Goal: Information Seeking & Learning: Learn about a topic

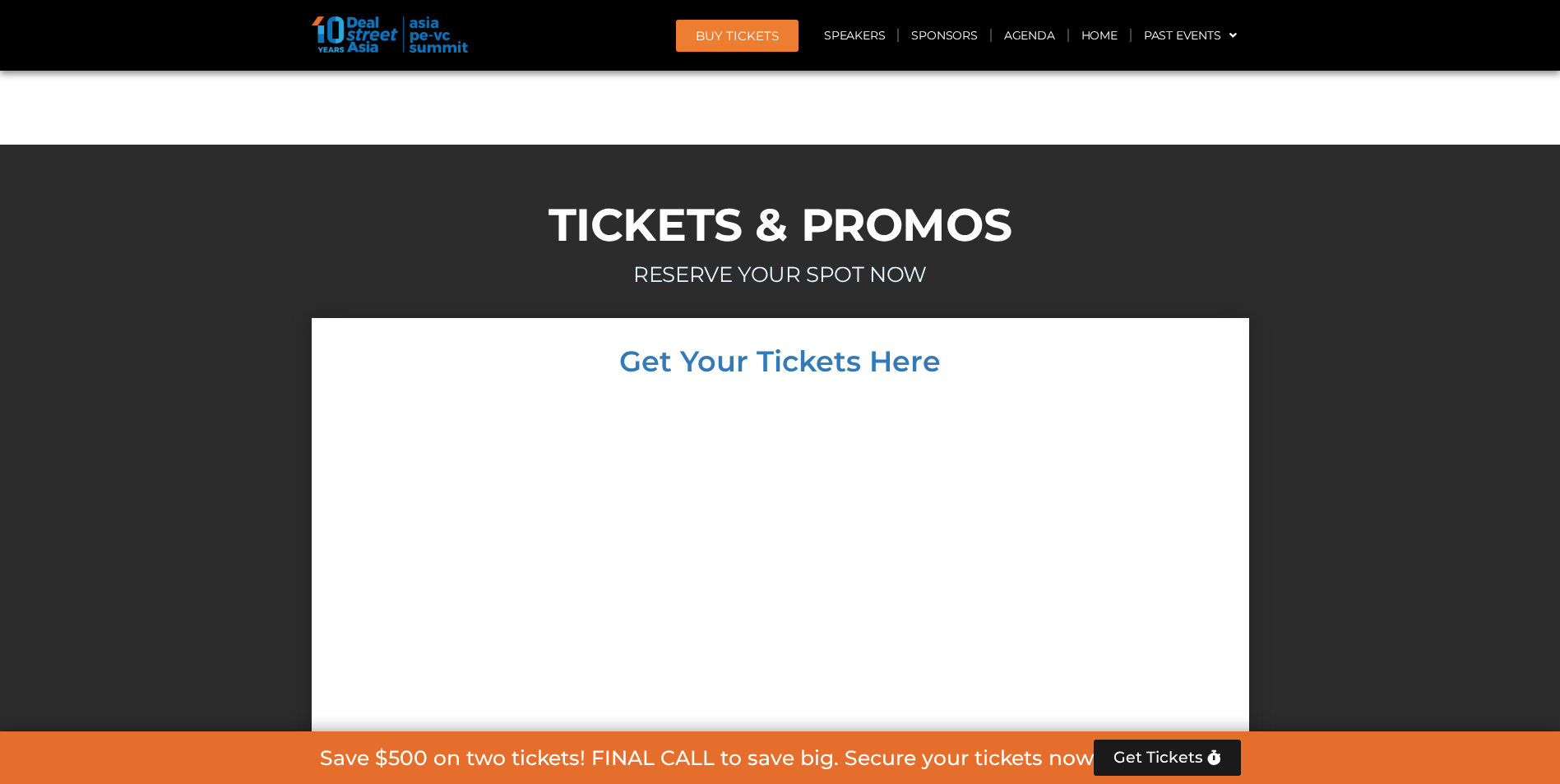
scroll to position [15227, 0]
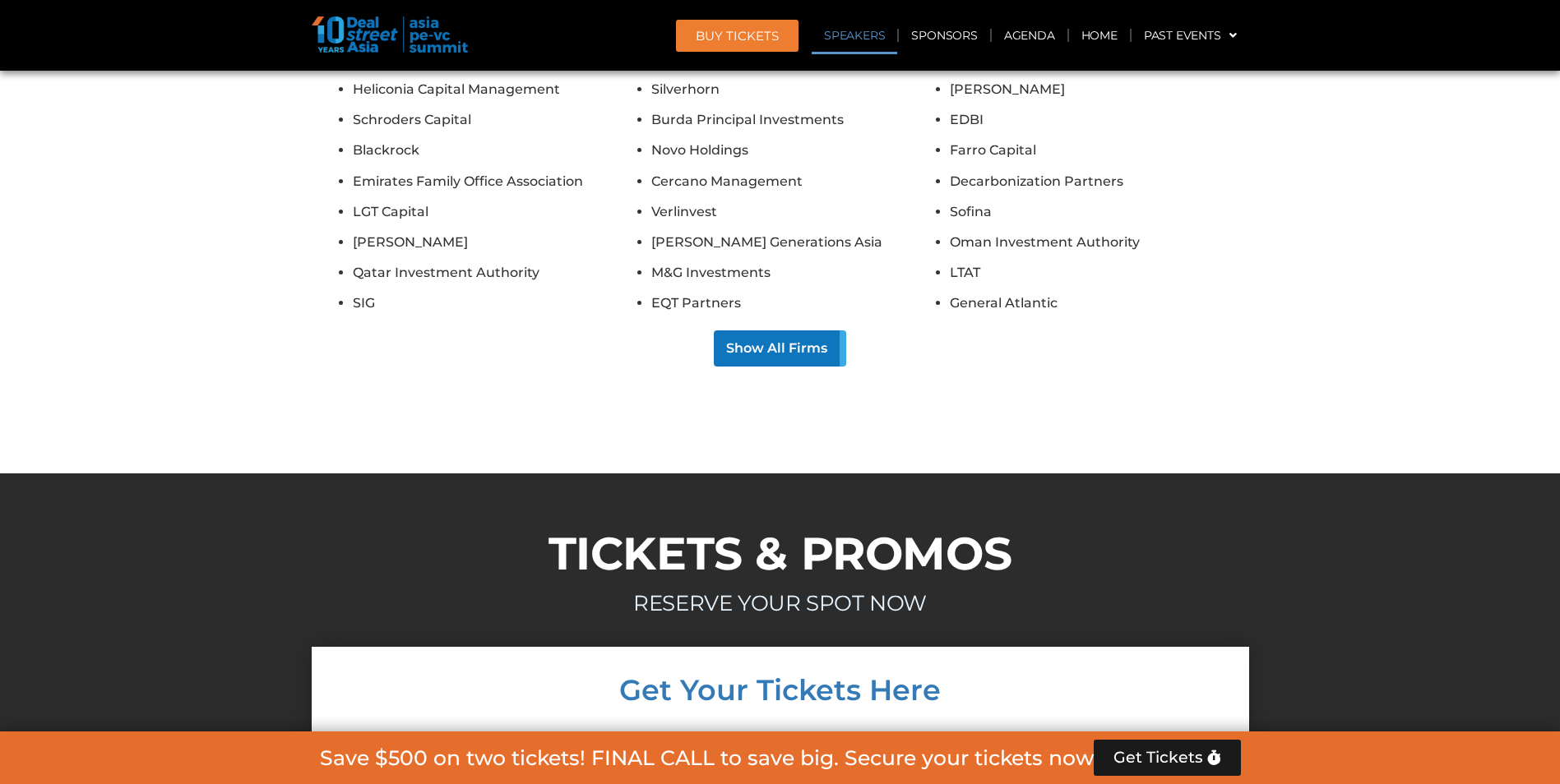
click at [845, 25] on link "Speakers" at bounding box center [854, 35] width 86 height 38
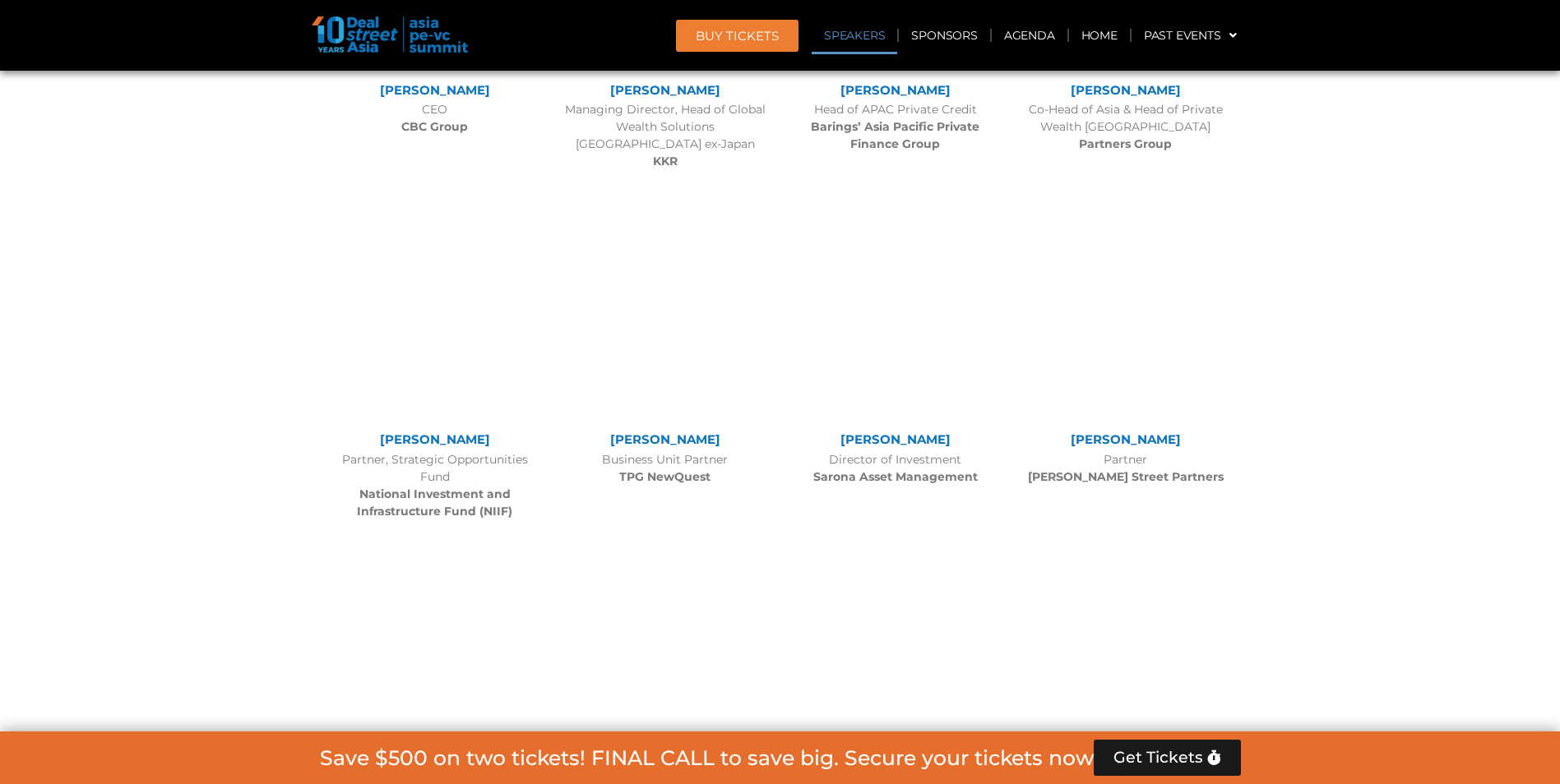
scroll to position [1861, 0]
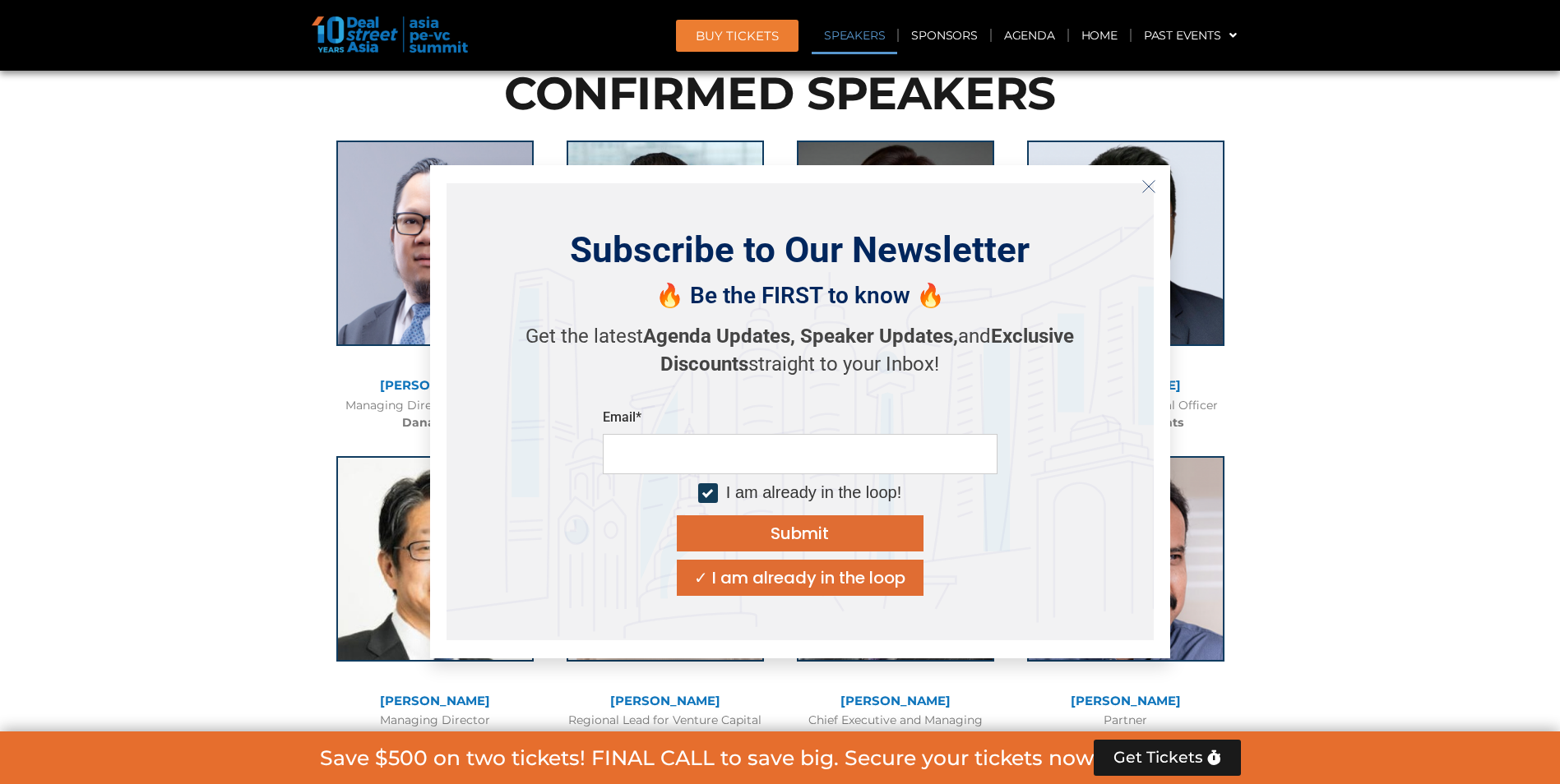
click at [1146, 188] on icon "Close" at bounding box center [1149, 187] width 15 height 15
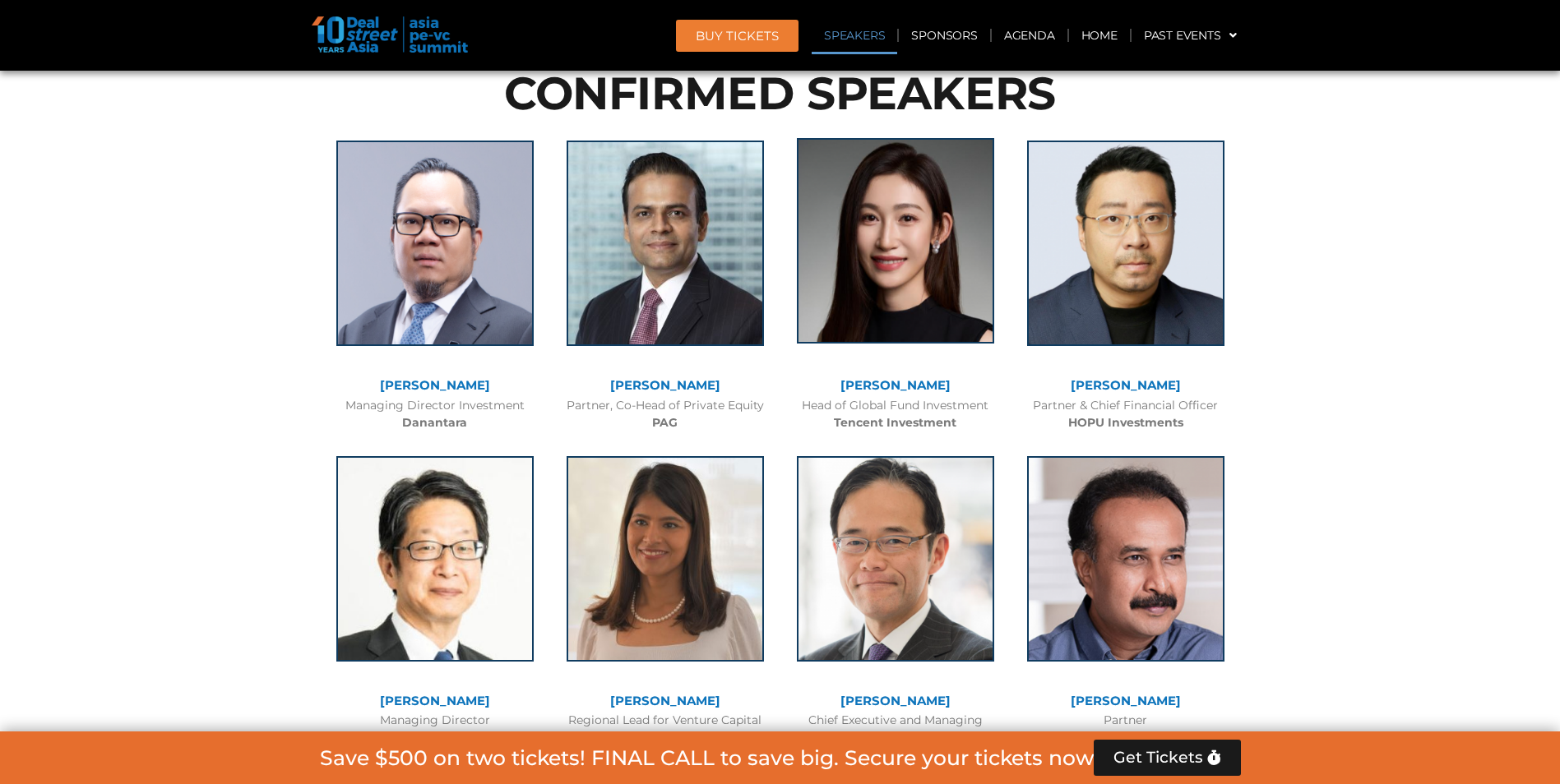
click at [853, 249] on img at bounding box center [896, 240] width 197 height 205
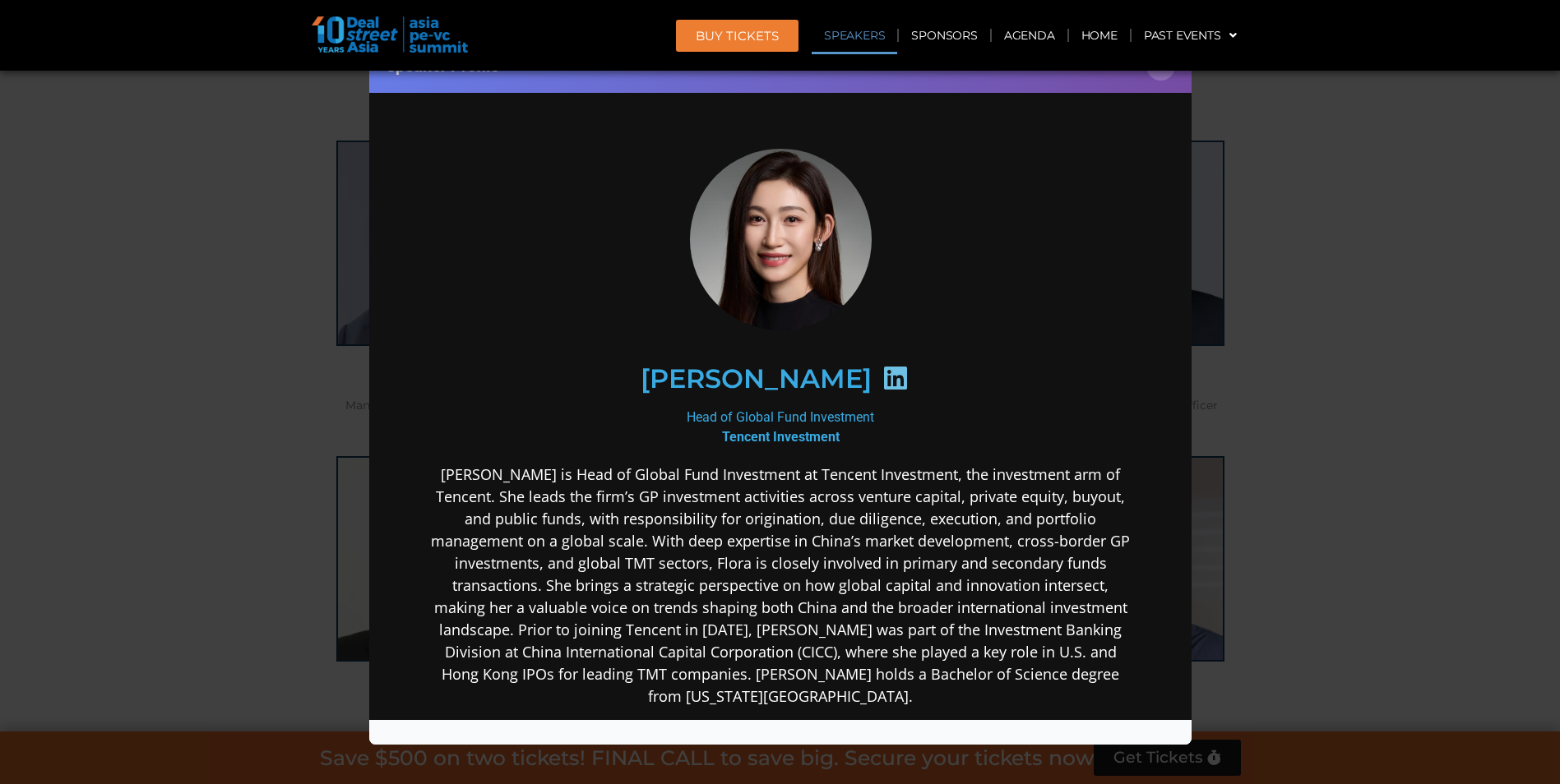
scroll to position [0, 0]
click at [882, 378] on icon at bounding box center [895, 377] width 27 height 27
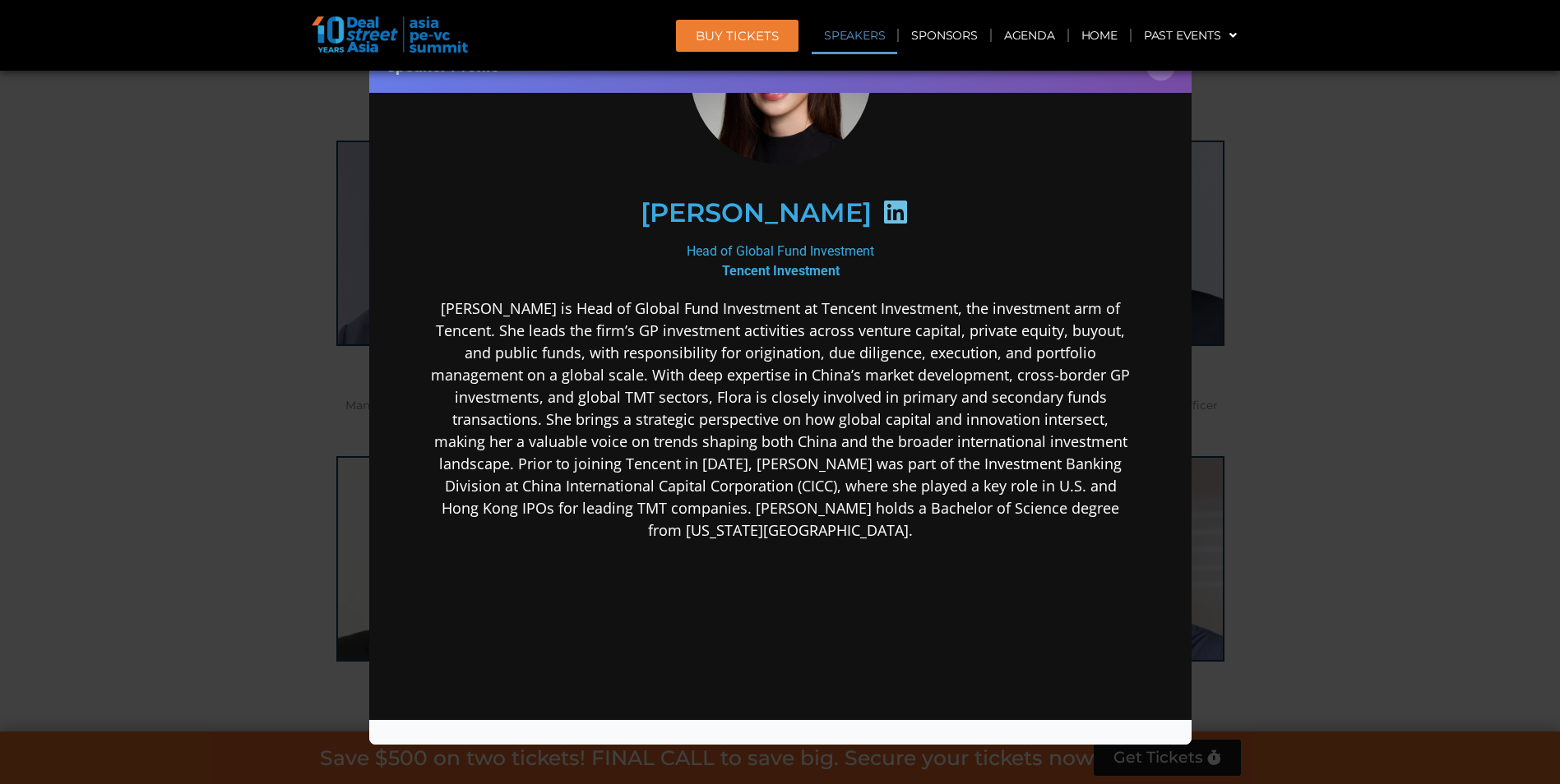
scroll to position [31, 0]
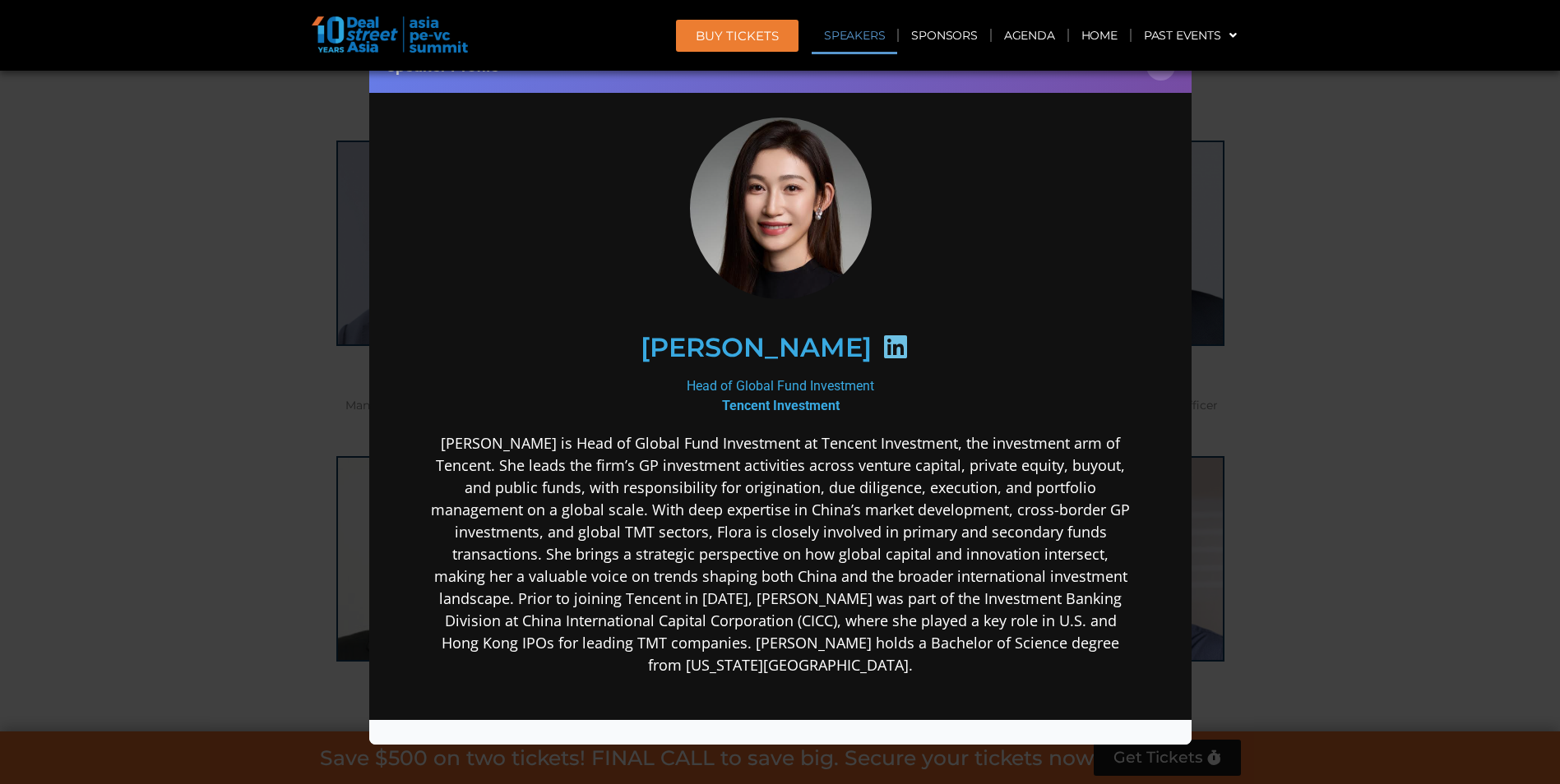
click at [794, 351] on h2 "[PERSON_NAME]" at bounding box center [755, 347] width 231 height 27
click at [882, 343] on icon at bounding box center [895, 346] width 27 height 27
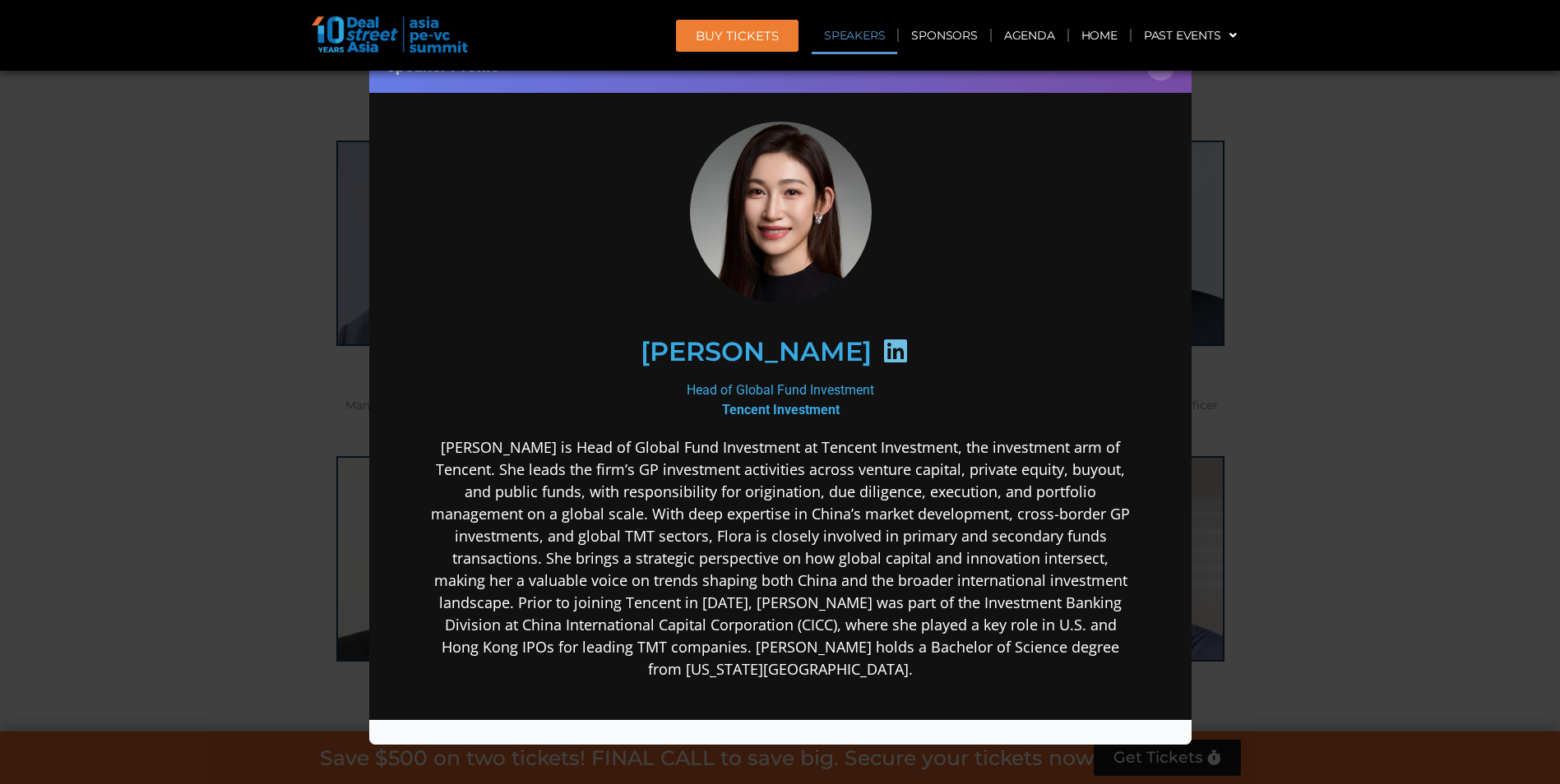
scroll to position [0, 0]
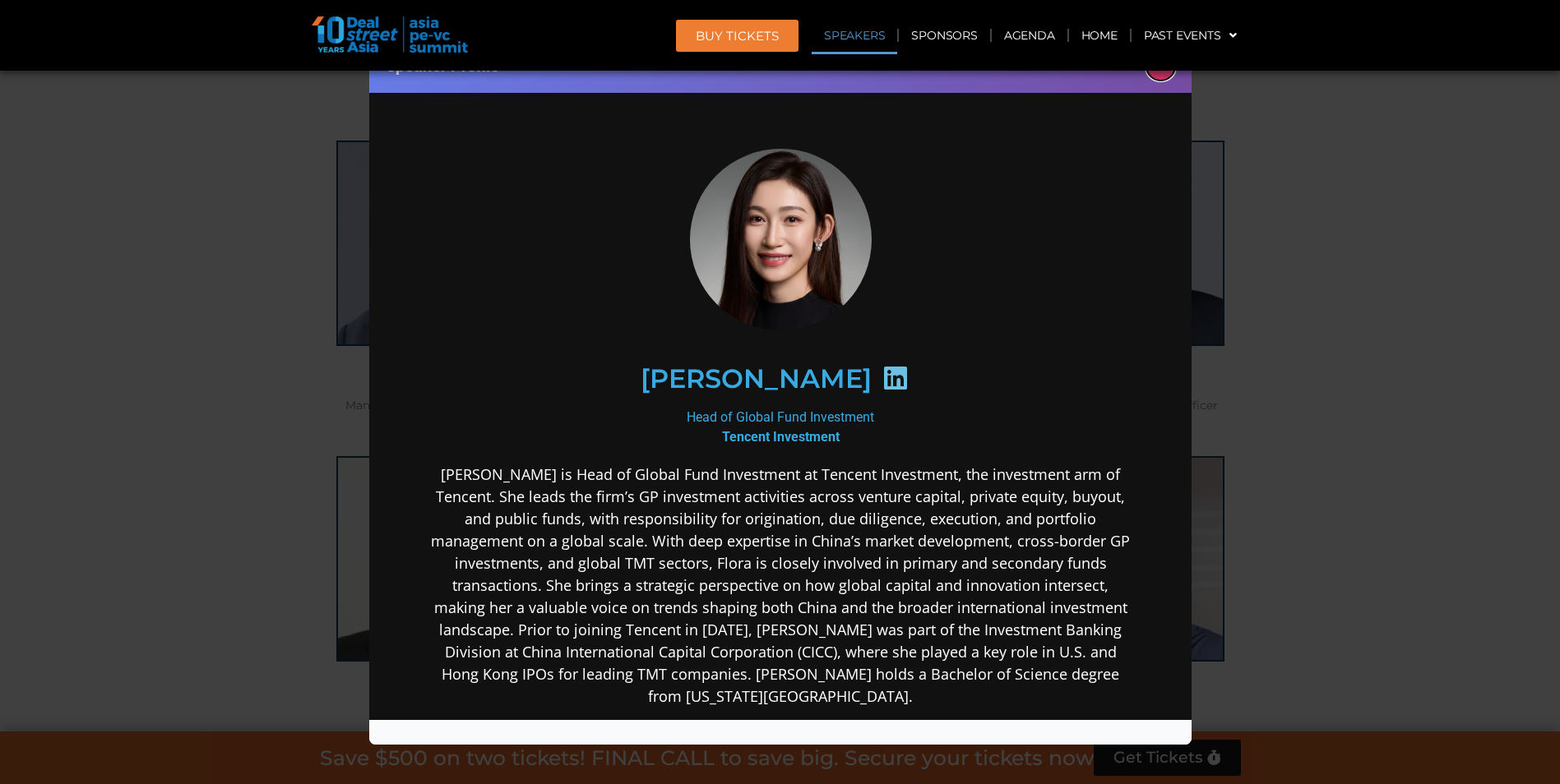
click at [1165, 72] on button "×" at bounding box center [1160, 65] width 29 height 29
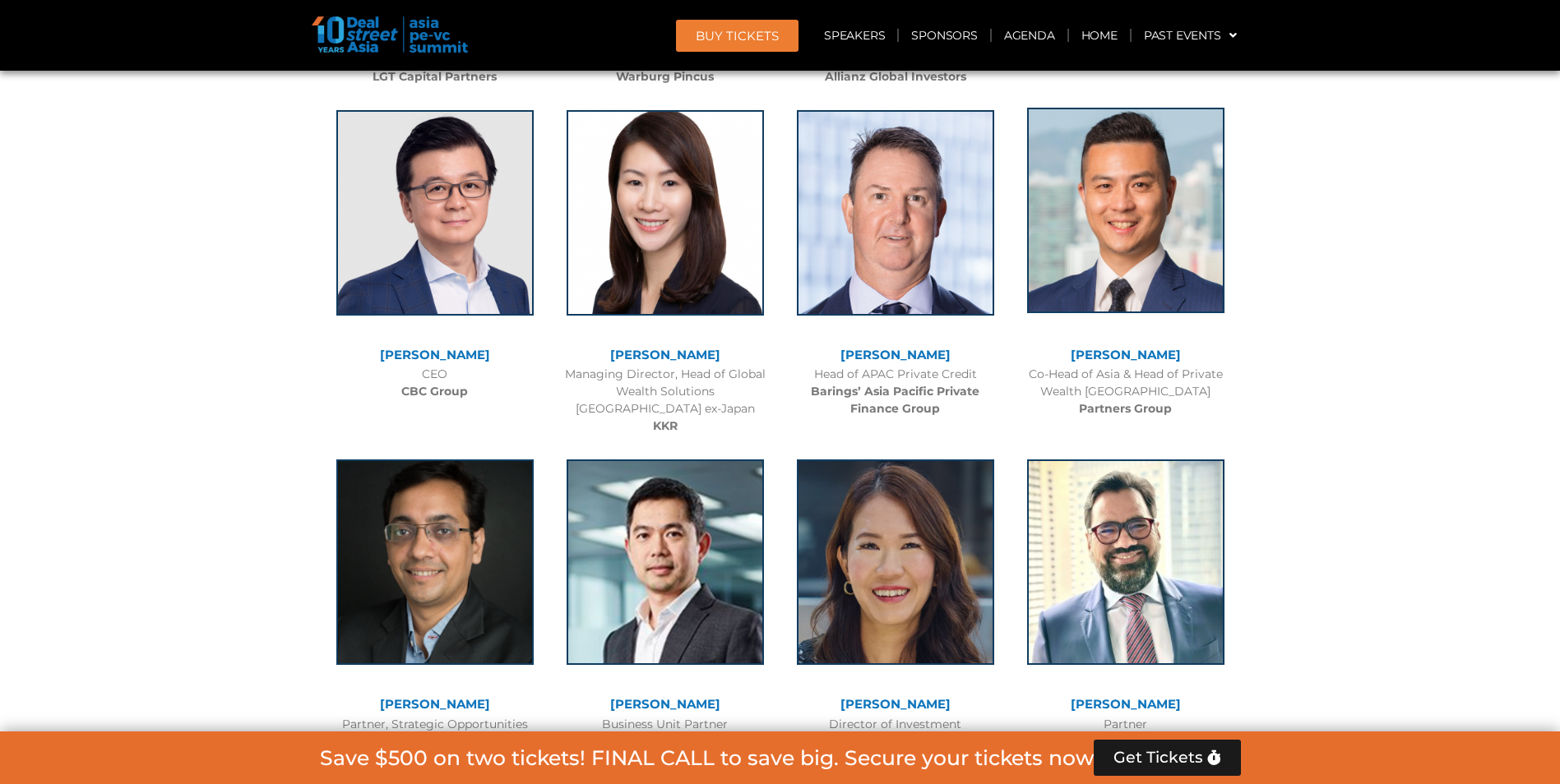
scroll to position [2929, 0]
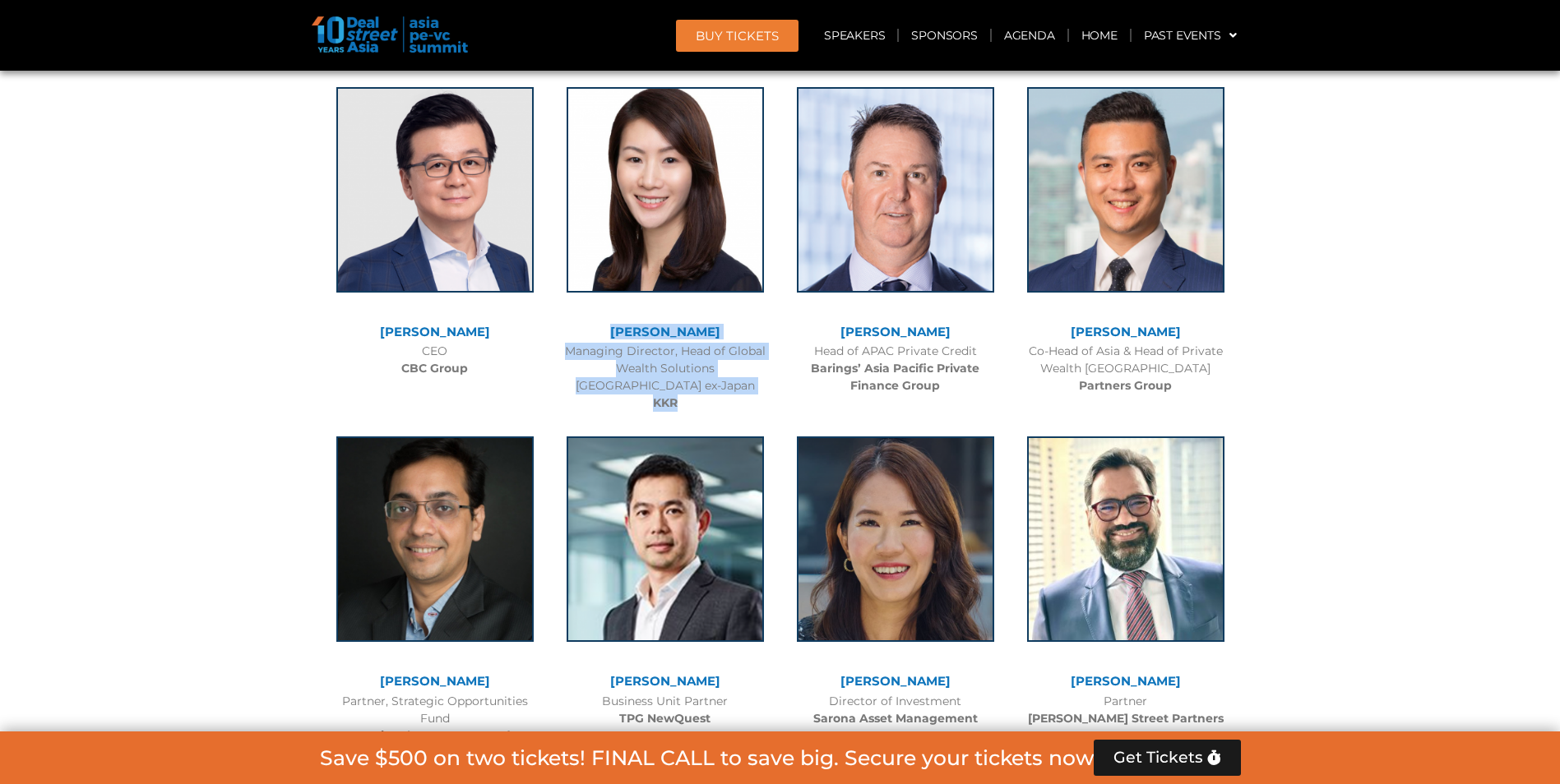
drag, startPoint x: 684, startPoint y: 403, endPoint x: 599, endPoint y: 340, distance: 105.8
click at [599, 340] on div "[PERSON_NAME] Managing Director, Head of Global Wealth Solutions Asia Pacific e…" at bounding box center [665, 246] width 230 height 351
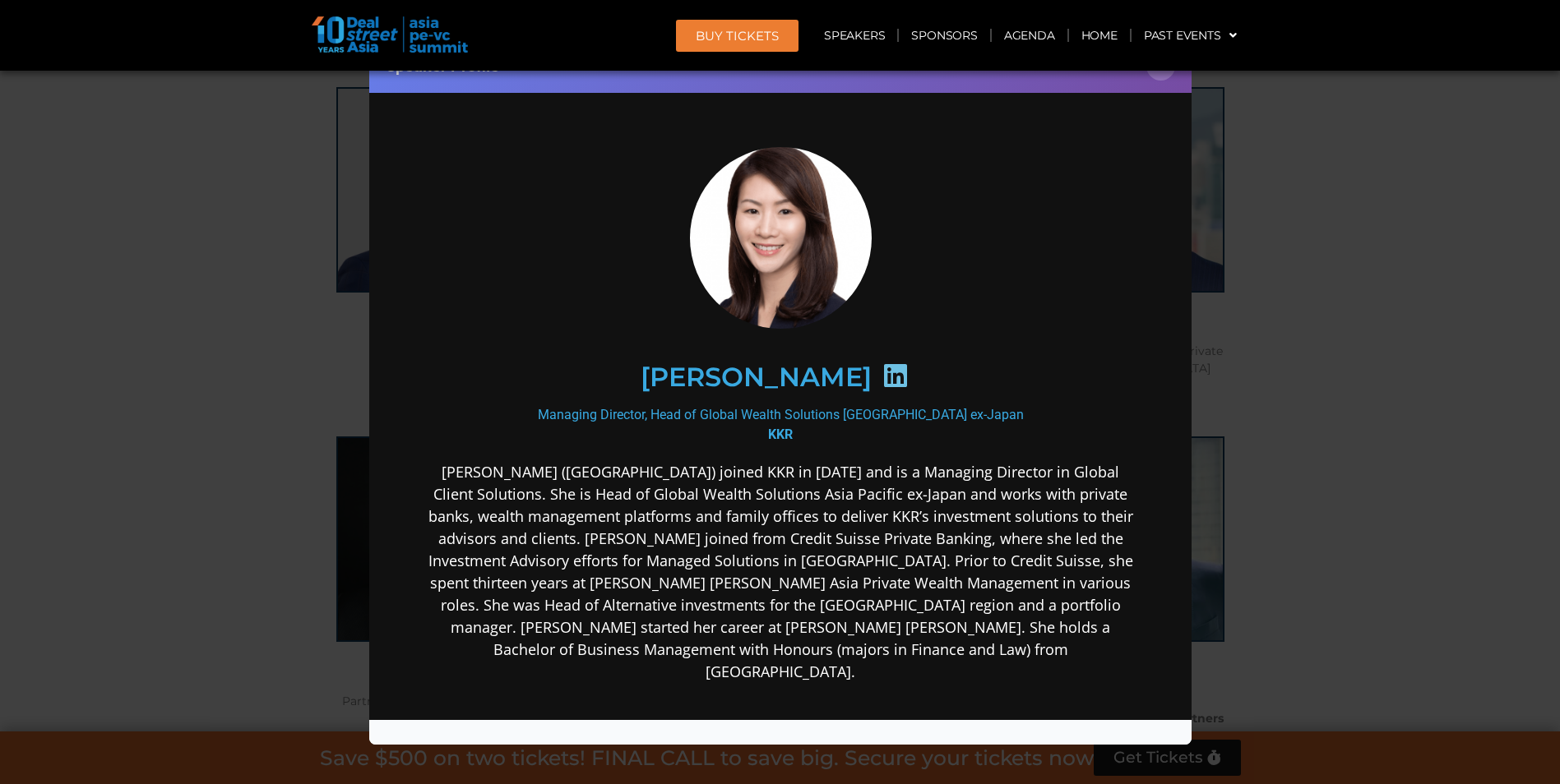
scroll to position [0, 0]
drag, startPoint x: 599, startPoint y: 340, endPoint x: 1161, endPoint y: 75, distance: 621.3
click at [1161, 75] on button "×" at bounding box center [1160, 65] width 29 height 29
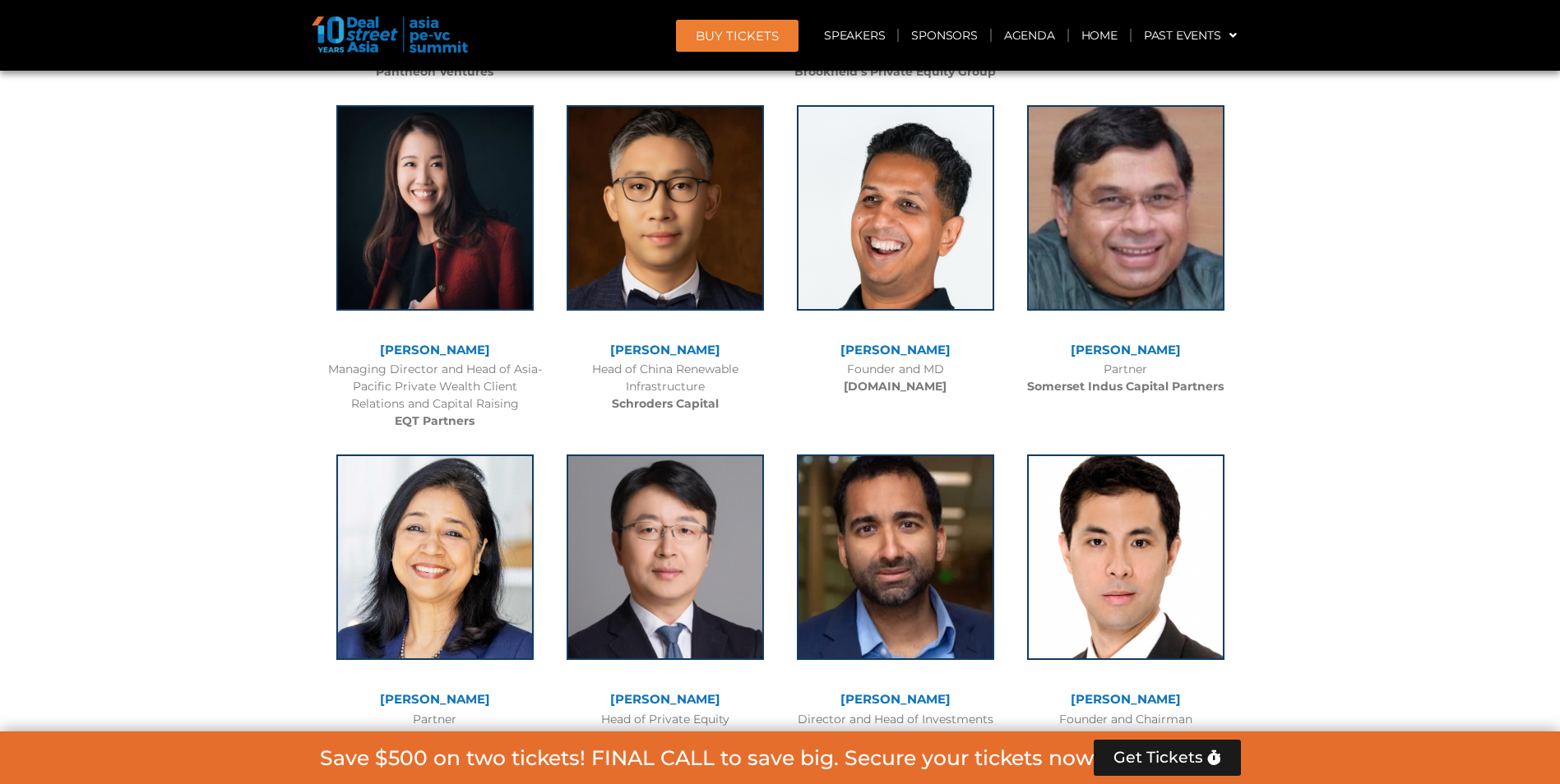
scroll to position [5642, 0]
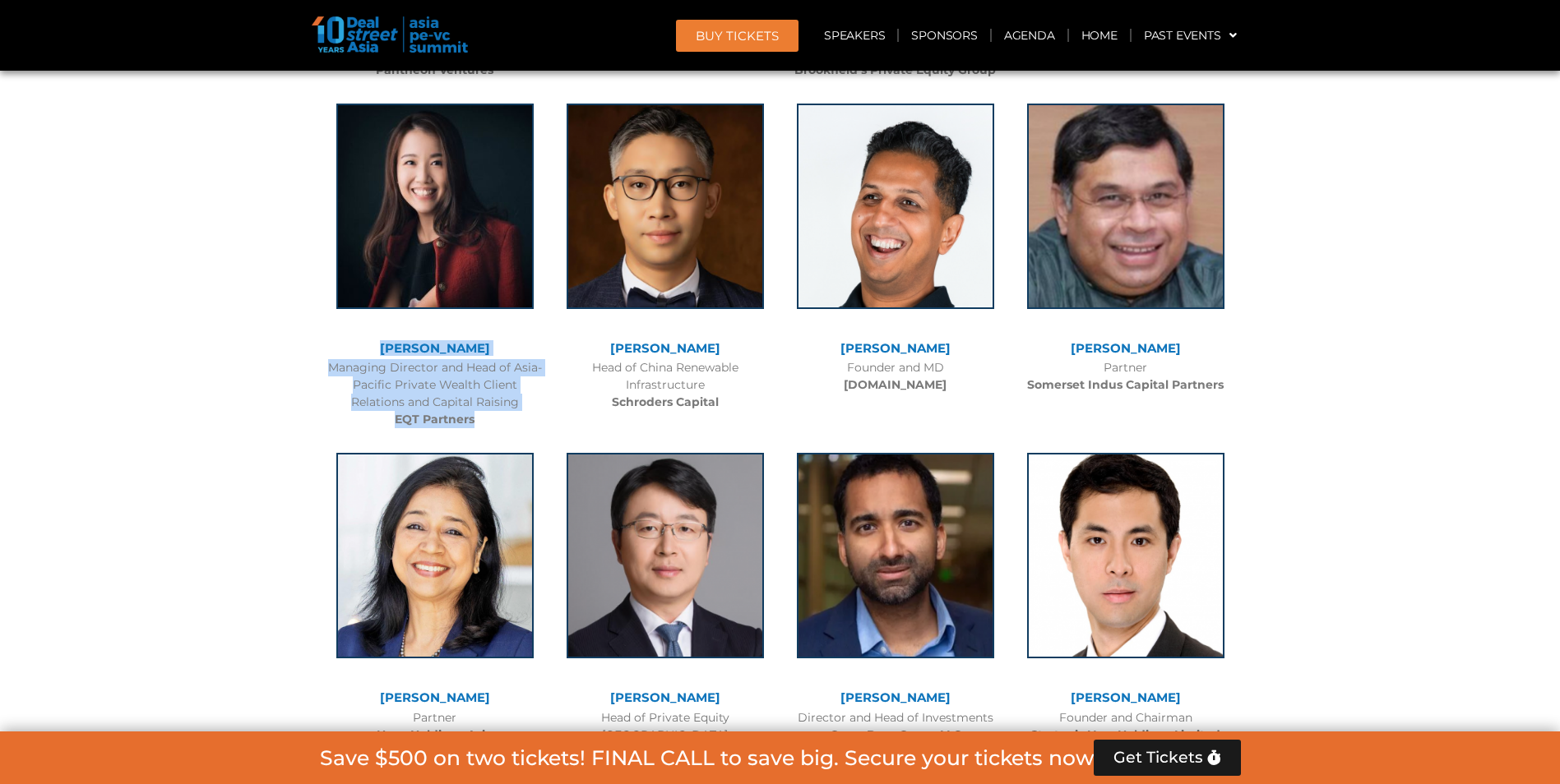
drag, startPoint x: 480, startPoint y: 384, endPoint x: 385, endPoint y: 317, distance: 116.2
click at [385, 317] on div "[PERSON_NAME] Managing Director and Head of Asia-Pacific Private Wealth Client …" at bounding box center [435, 262] width 230 height 351
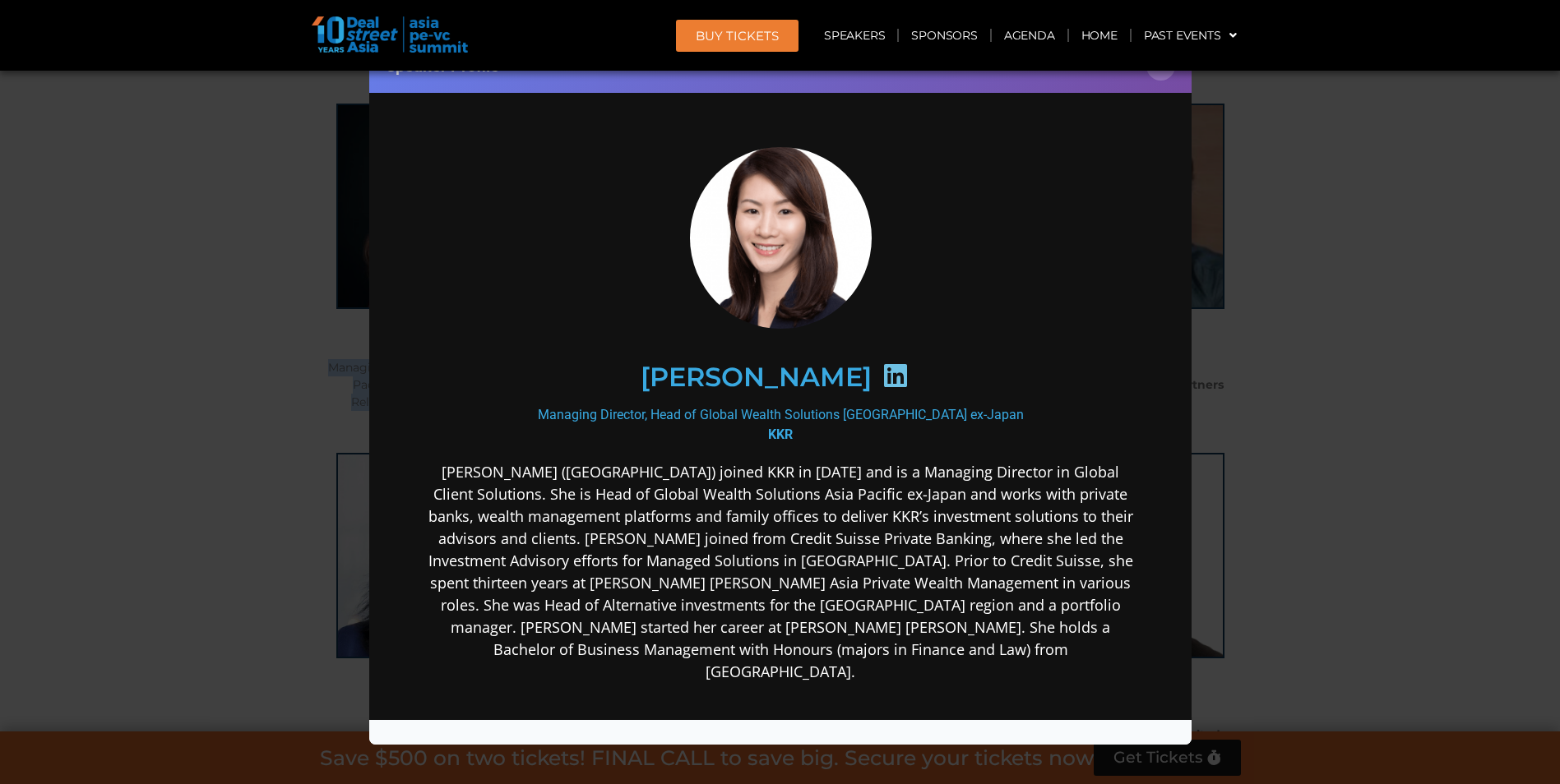
drag, startPoint x: 385, startPoint y: 317, endPoint x: 322, endPoint y: 347, distance: 69.8
click at [322, 347] on div "Speaker Profile ×" at bounding box center [780, 392] width 1560 height 784
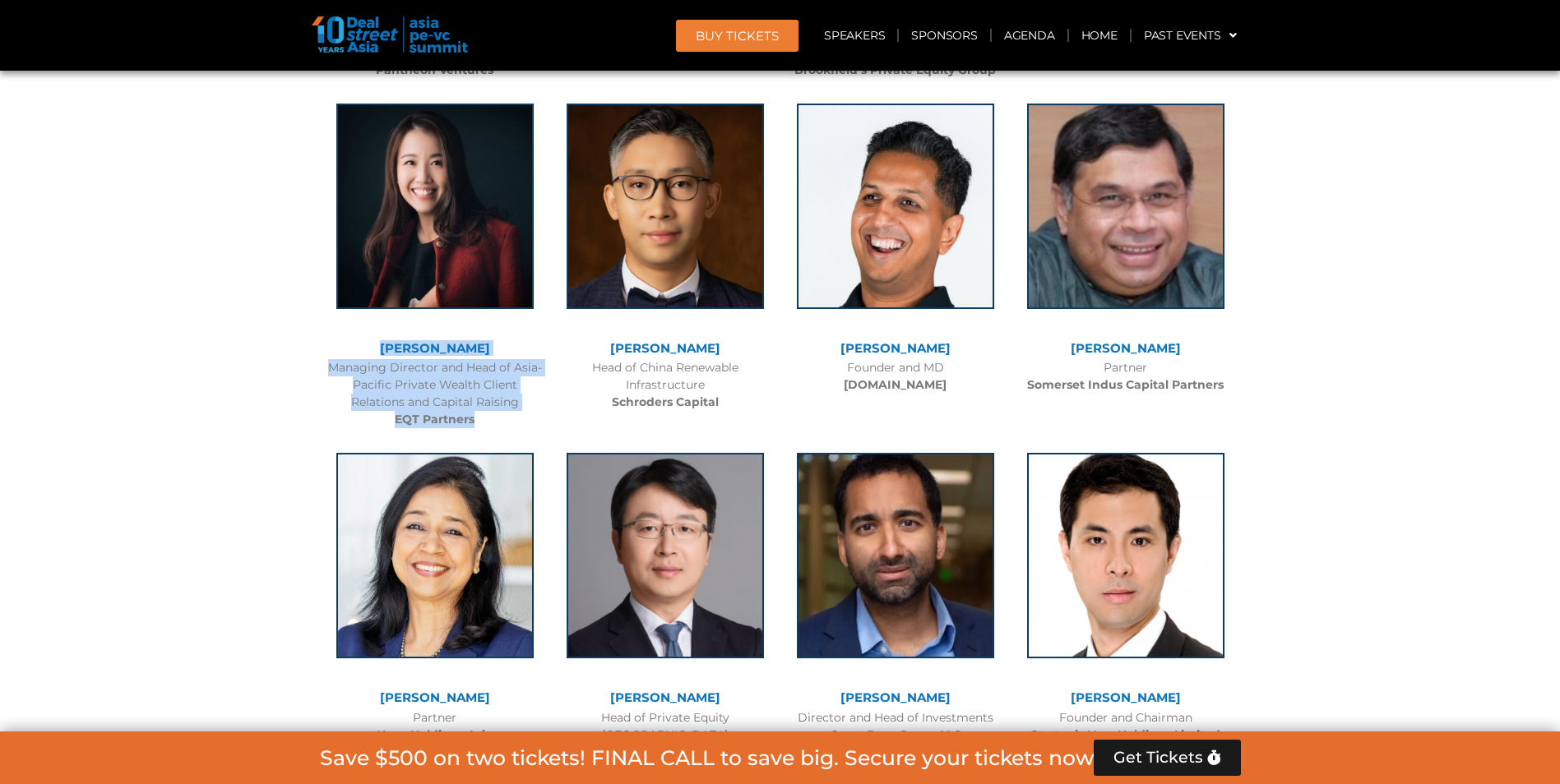
drag, startPoint x: 480, startPoint y: 380, endPoint x: 400, endPoint y: 317, distance: 101.8
click at [400, 317] on div "[PERSON_NAME] Managing Director and Head of Asia-Pacific Private Wealth Client …" at bounding box center [435, 262] width 230 height 351
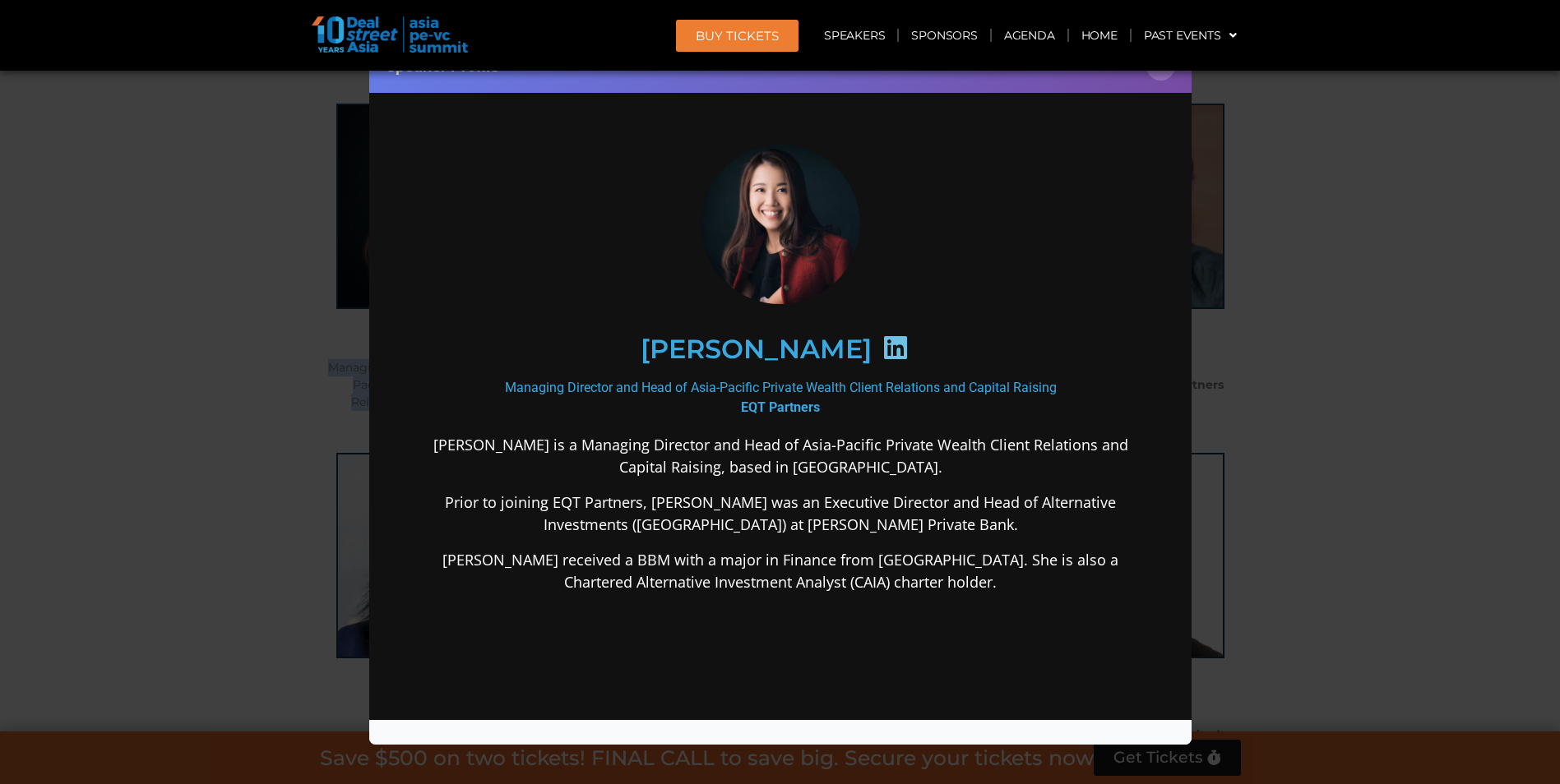
scroll to position [0, 0]
drag, startPoint x: 400, startPoint y: 317, endPoint x: 349, endPoint y: 334, distance: 53.8
drag, startPoint x: 349, startPoint y: 334, endPoint x: 315, endPoint y: 343, distance: 35.2
click at [315, 343] on div "Speaker Profile ×" at bounding box center [780, 392] width 1560 height 784
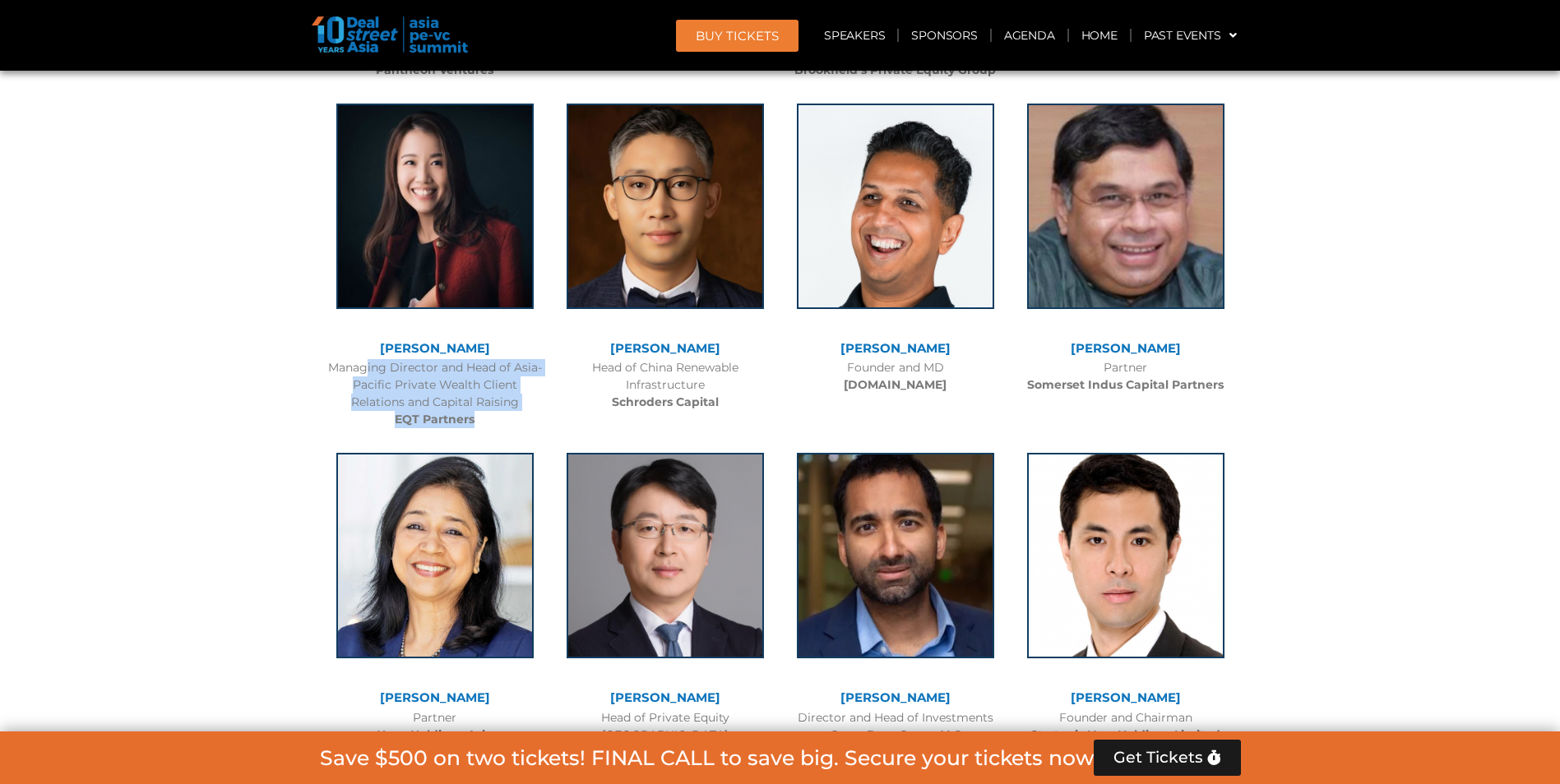
drag, startPoint x: 474, startPoint y: 380, endPoint x: 330, endPoint y: 337, distance: 150.3
click at [330, 359] on div "Managing Director and Head of Asia-Pacific Private Wealth Client Relations and …" at bounding box center [434, 393] width 214 height 69
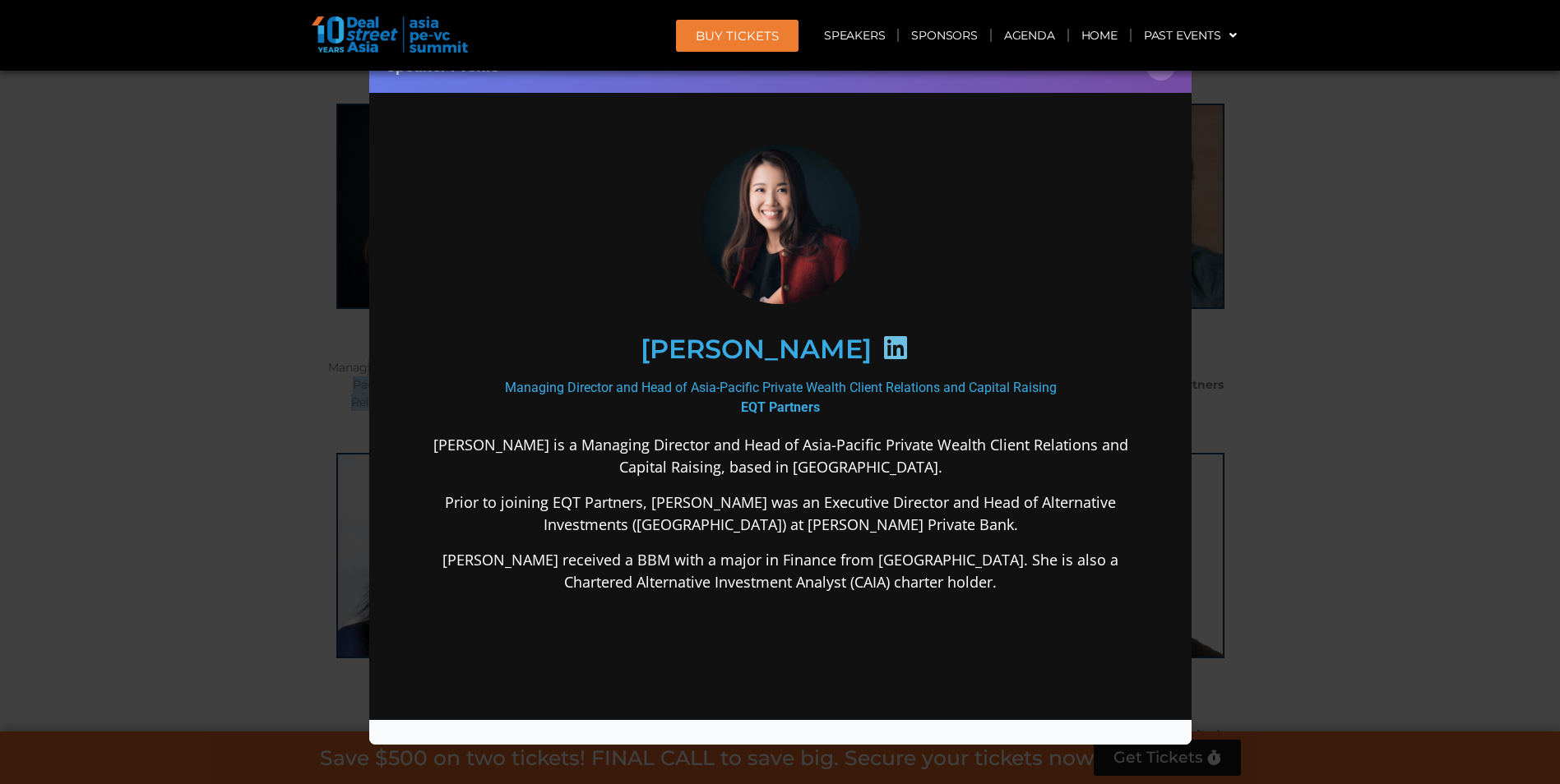
drag, startPoint x: 687, startPoint y: 344, endPoint x: 1061, endPoint y: 609, distance: 458.4
click at [1061, 609] on div "[PERSON_NAME] Managing Director and Head of Asia-Pacific Private Wealth Client …" at bounding box center [780, 498] width 711 height 709
drag, startPoint x: 1061, startPoint y: 609, endPoint x: 779, endPoint y: 488, distance: 306.9
drag, startPoint x: 779, startPoint y: 488, endPoint x: 801, endPoint y: 459, distance: 36.4
copy div "[PERSON_NAME] Managing Director and Head of Asia-Pacific Private Wealth Client …"
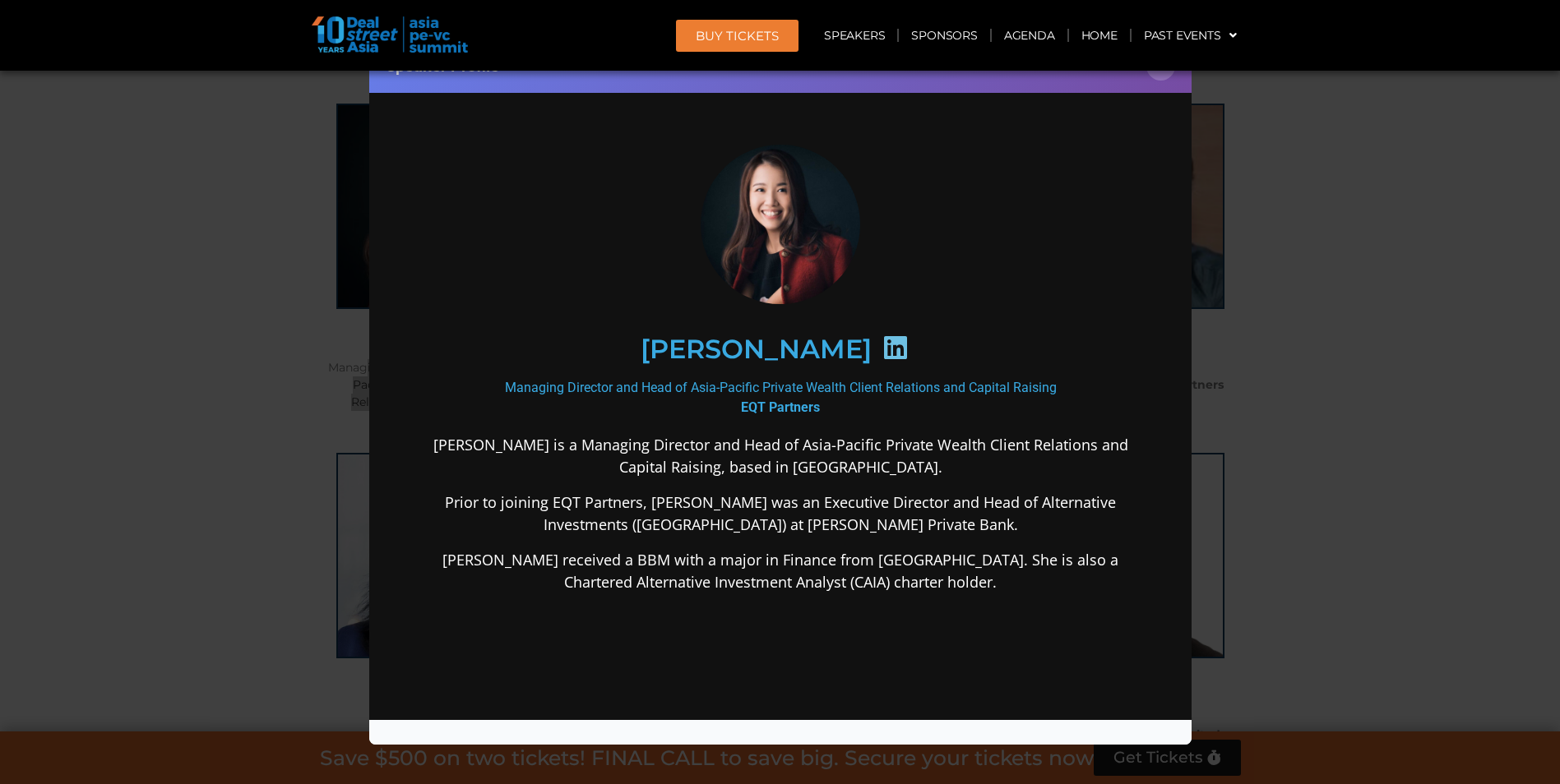
click at [312, 459] on div "Speaker Profile ×" at bounding box center [780, 392] width 1560 height 784
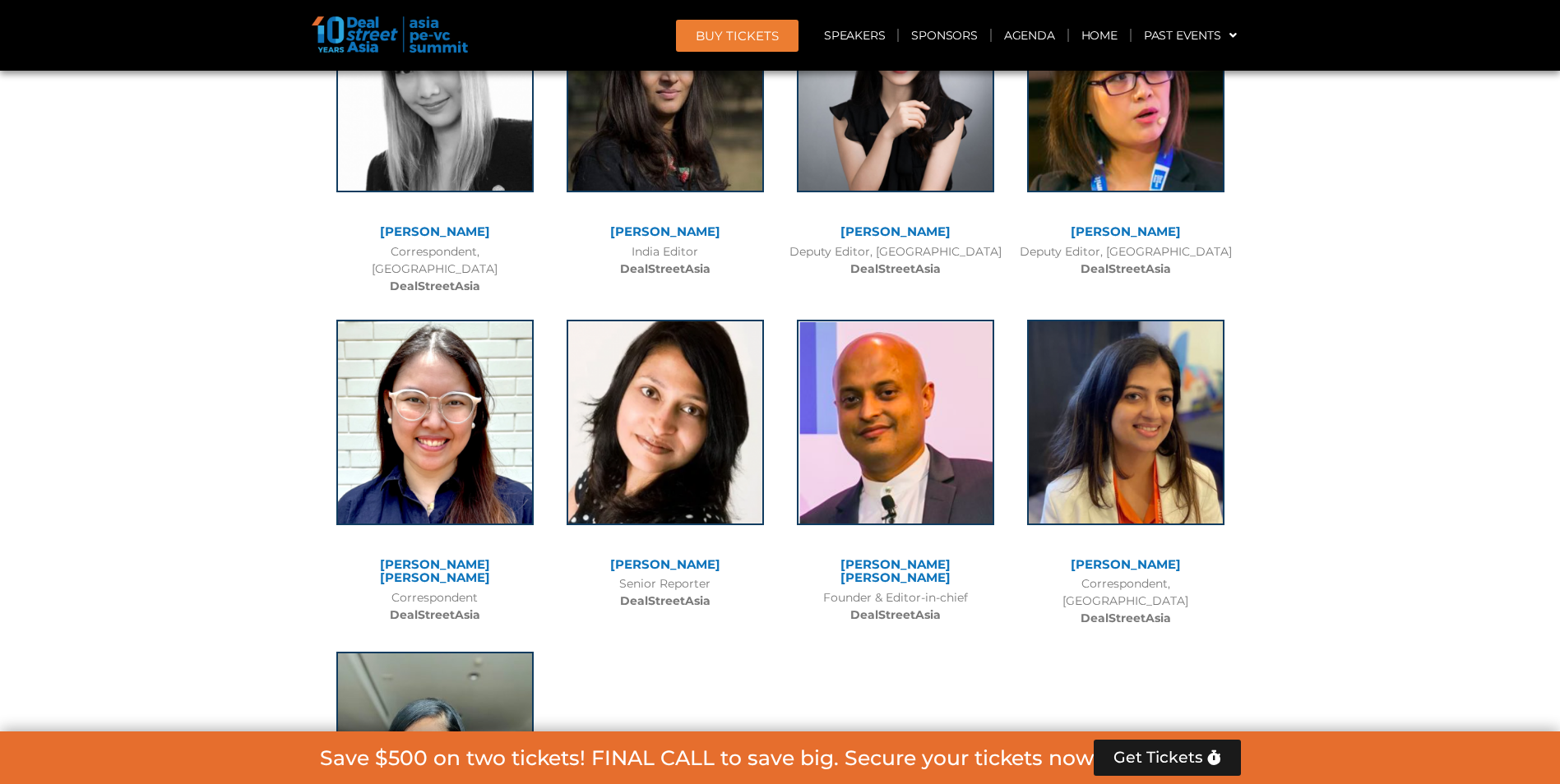
scroll to position [12767, 0]
click at [959, 26] on link "Sponsors" at bounding box center [943, 35] width 90 height 38
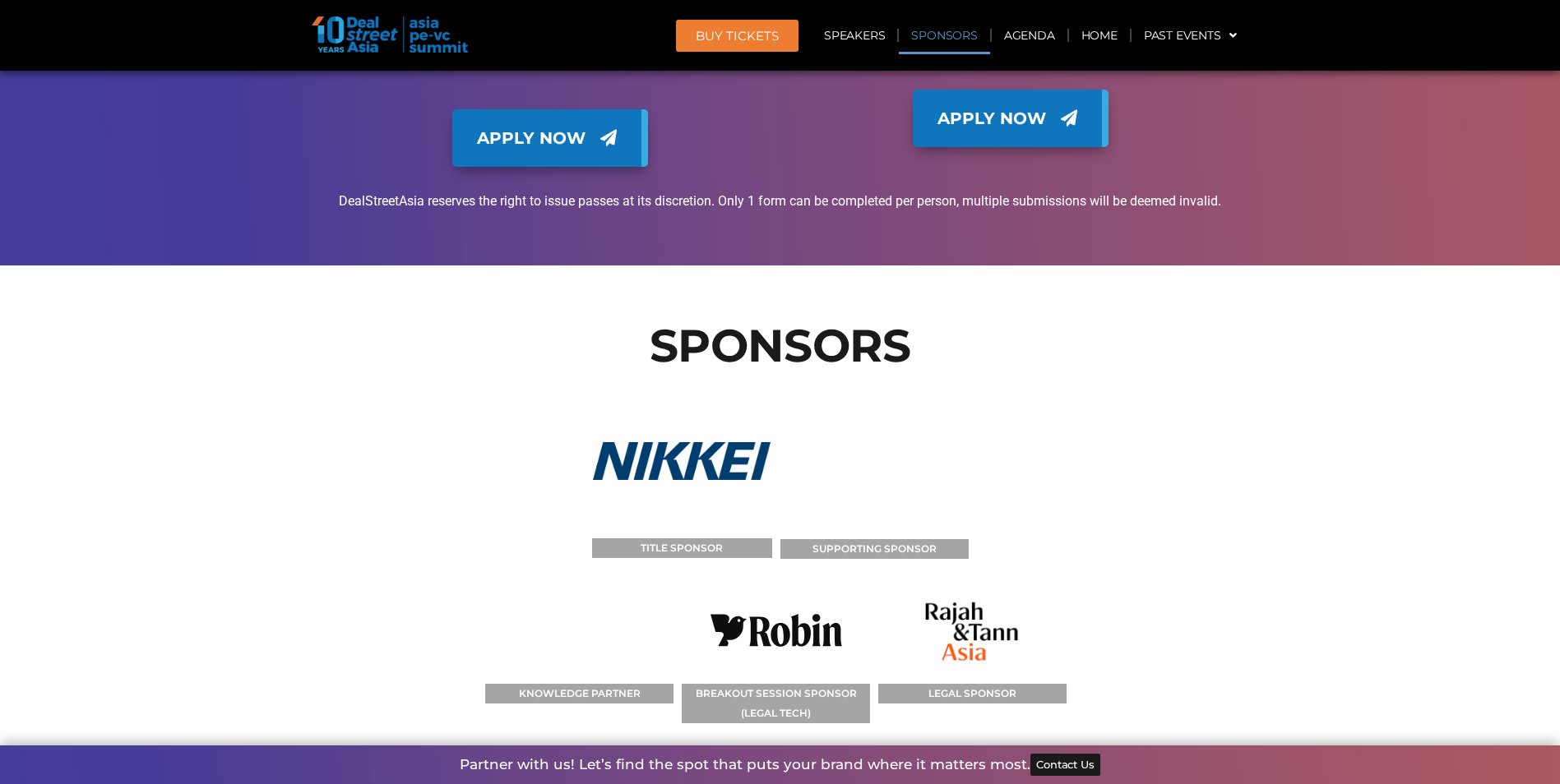
scroll to position [18332, 0]
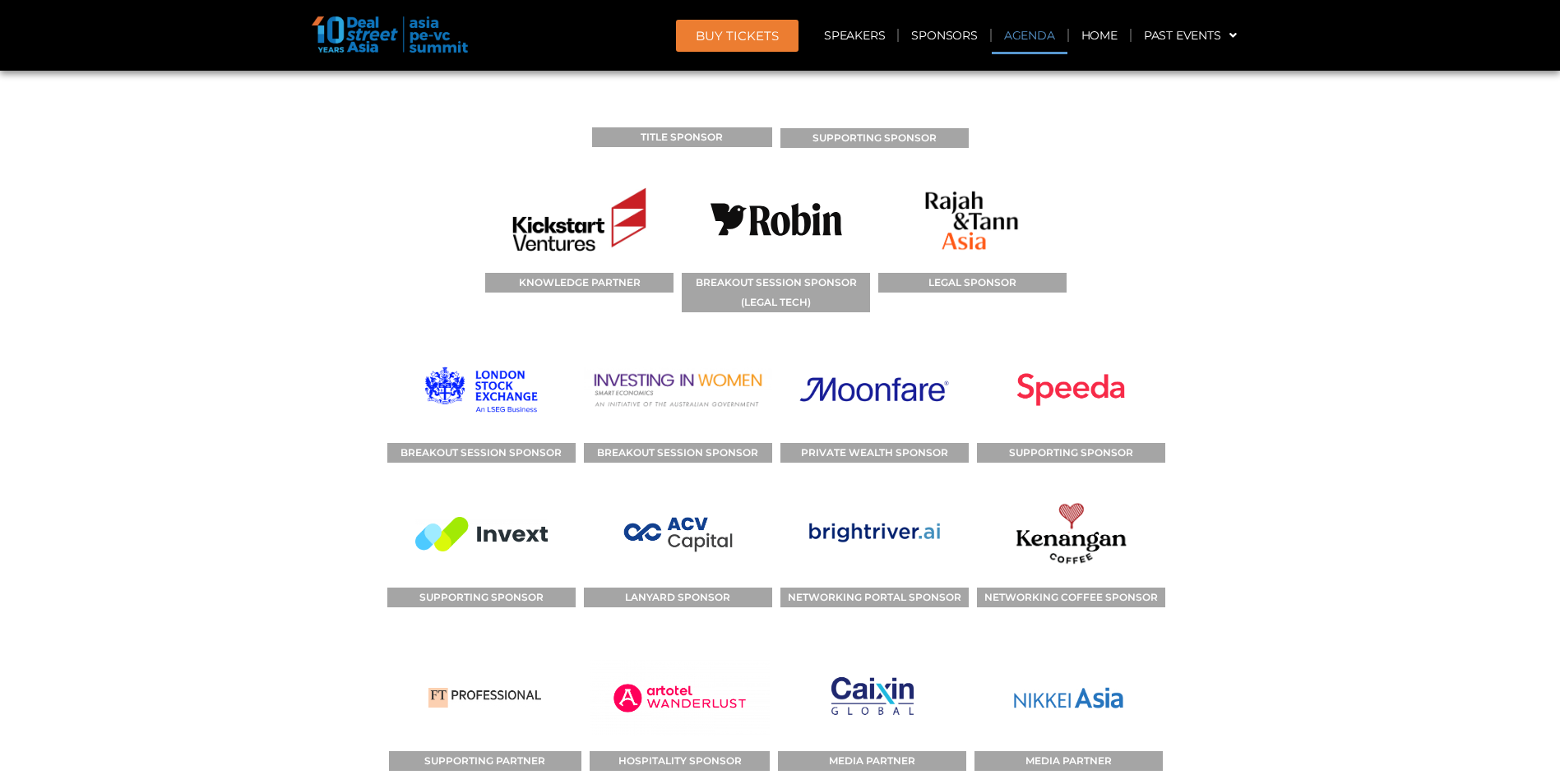
click at [1038, 26] on link "Agenda" at bounding box center [1029, 35] width 75 height 38
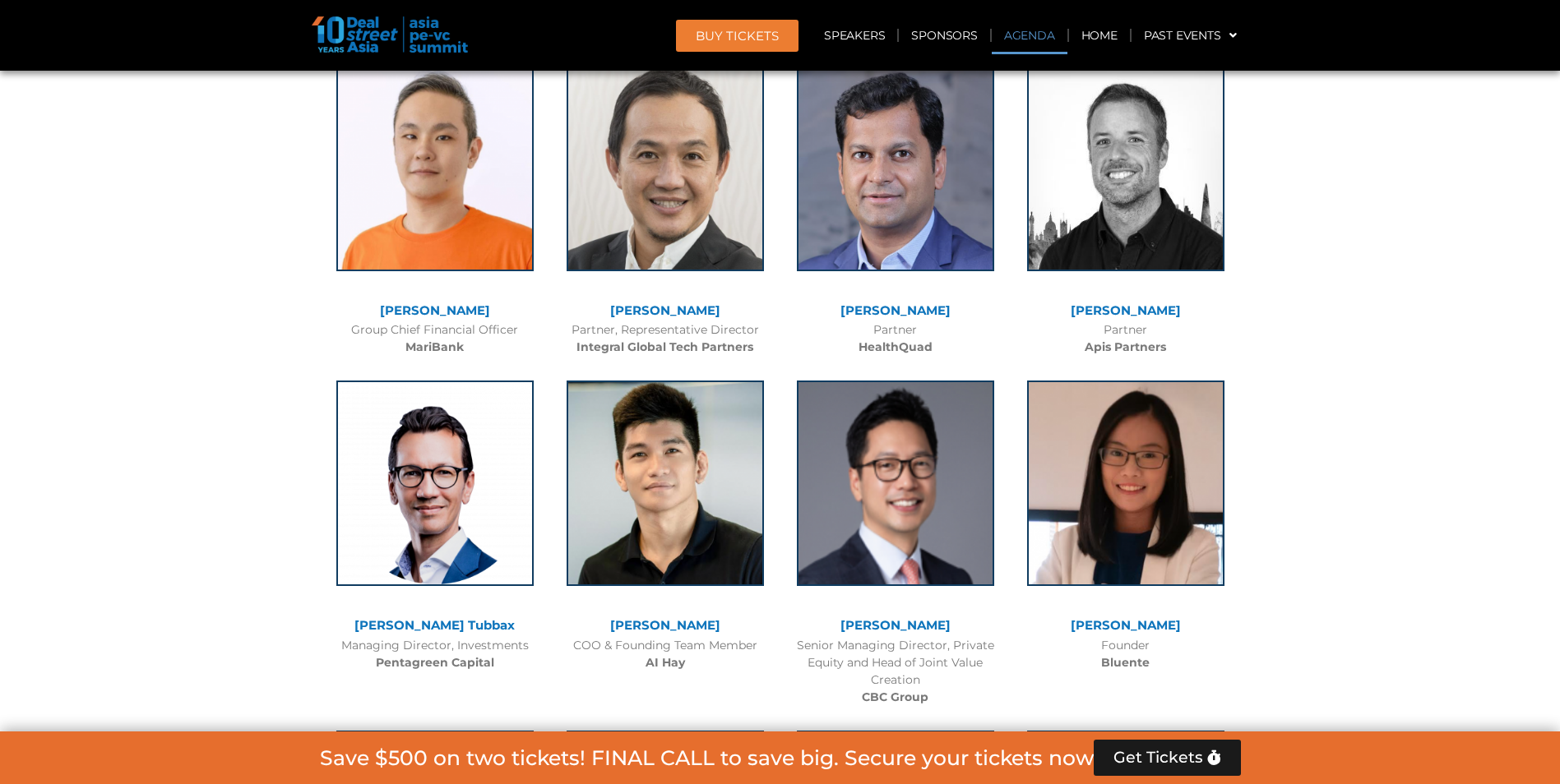
scroll to position [860, 0]
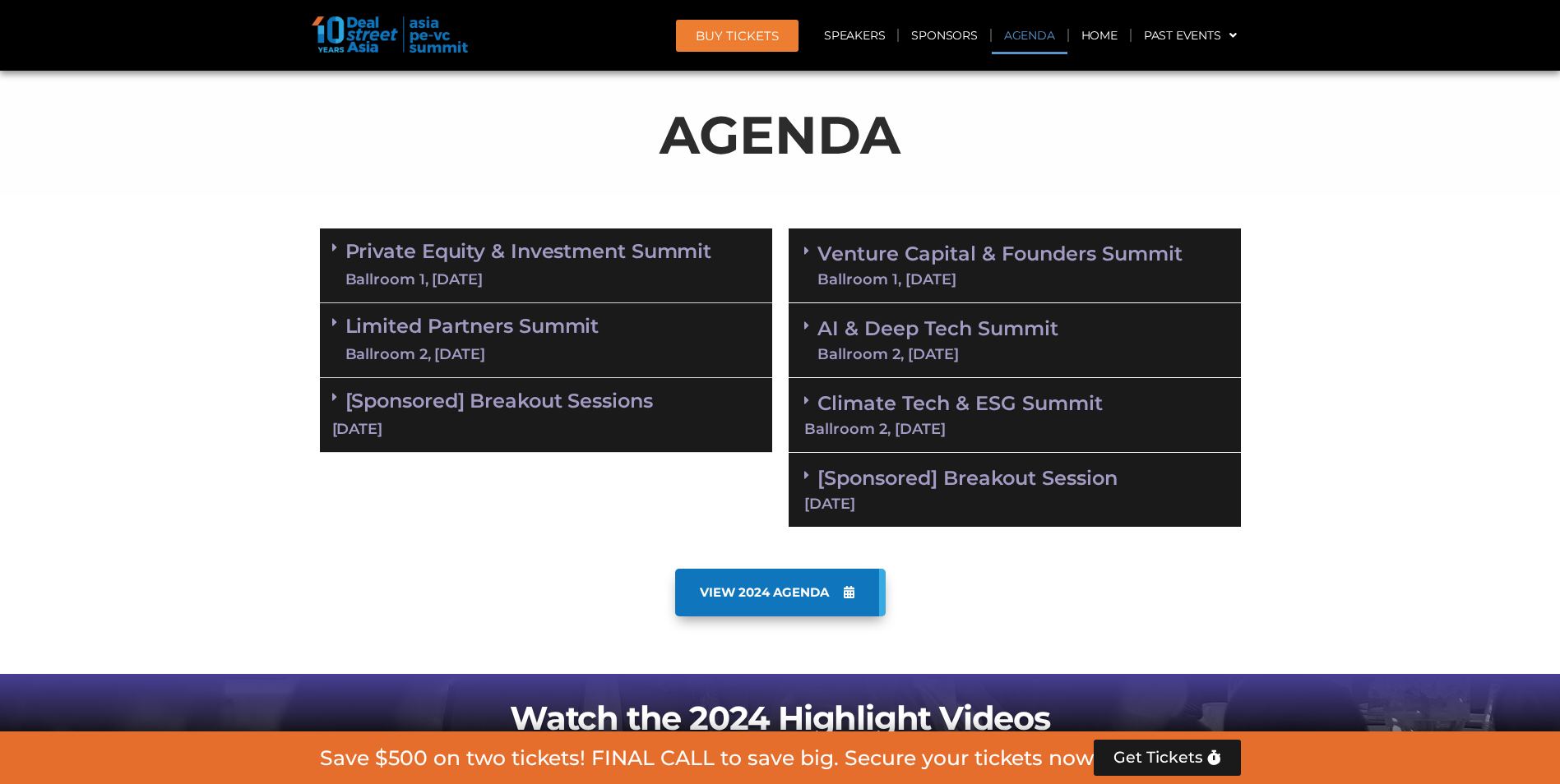
click at [336, 254] on span at bounding box center [339, 266] width 13 height 50
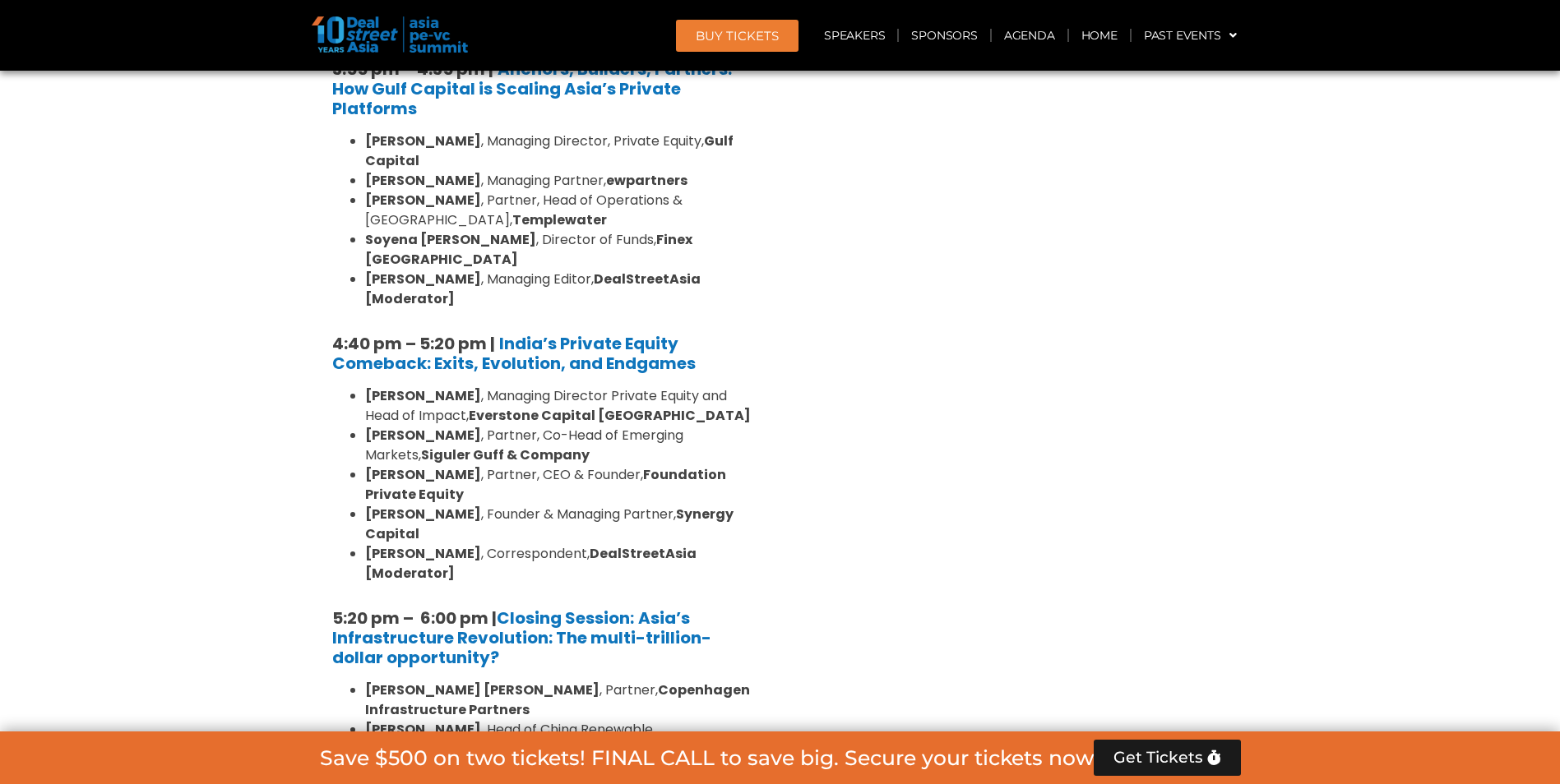
scroll to position [2998, 0]
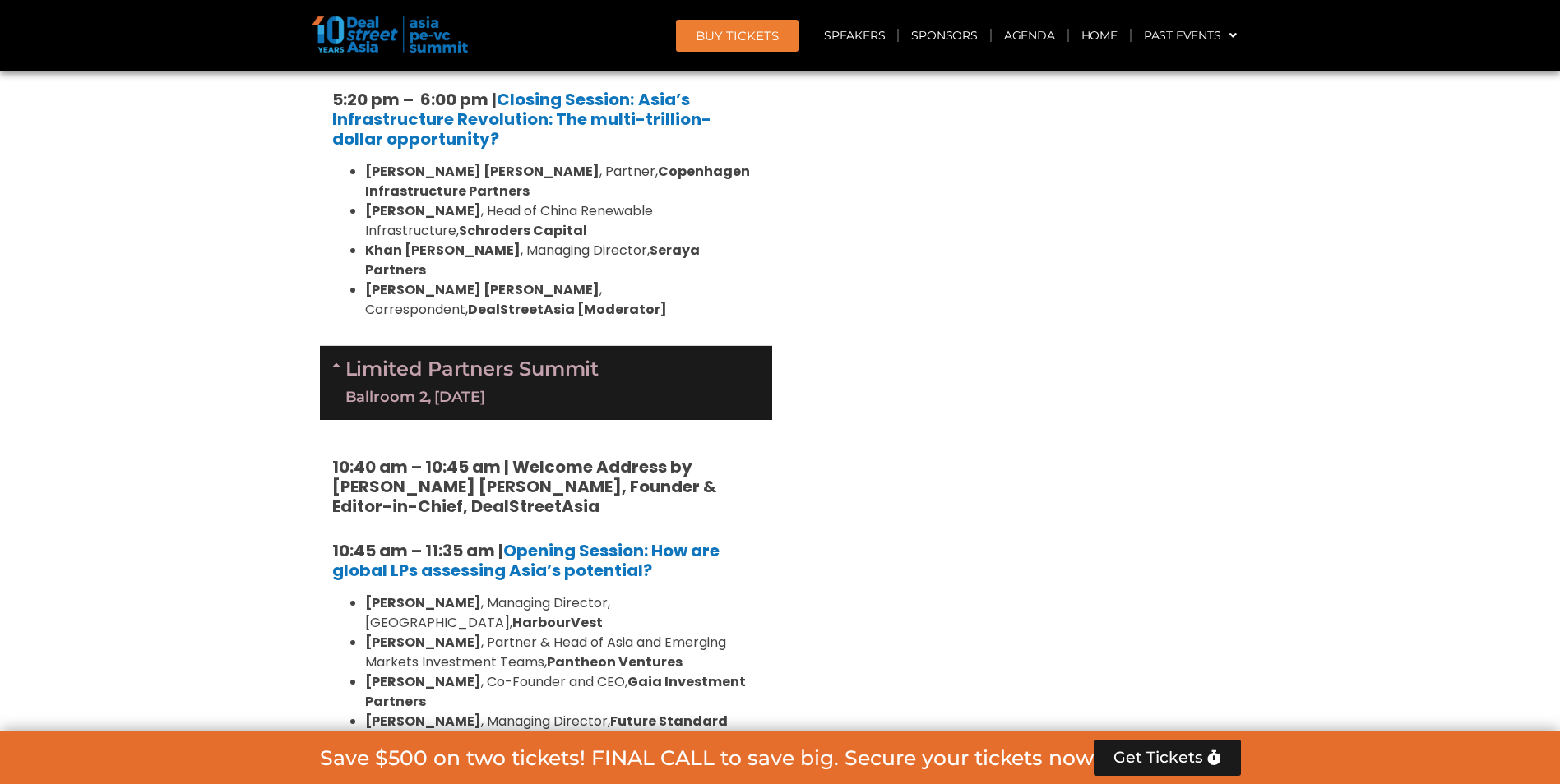
scroll to position [3821, 0]
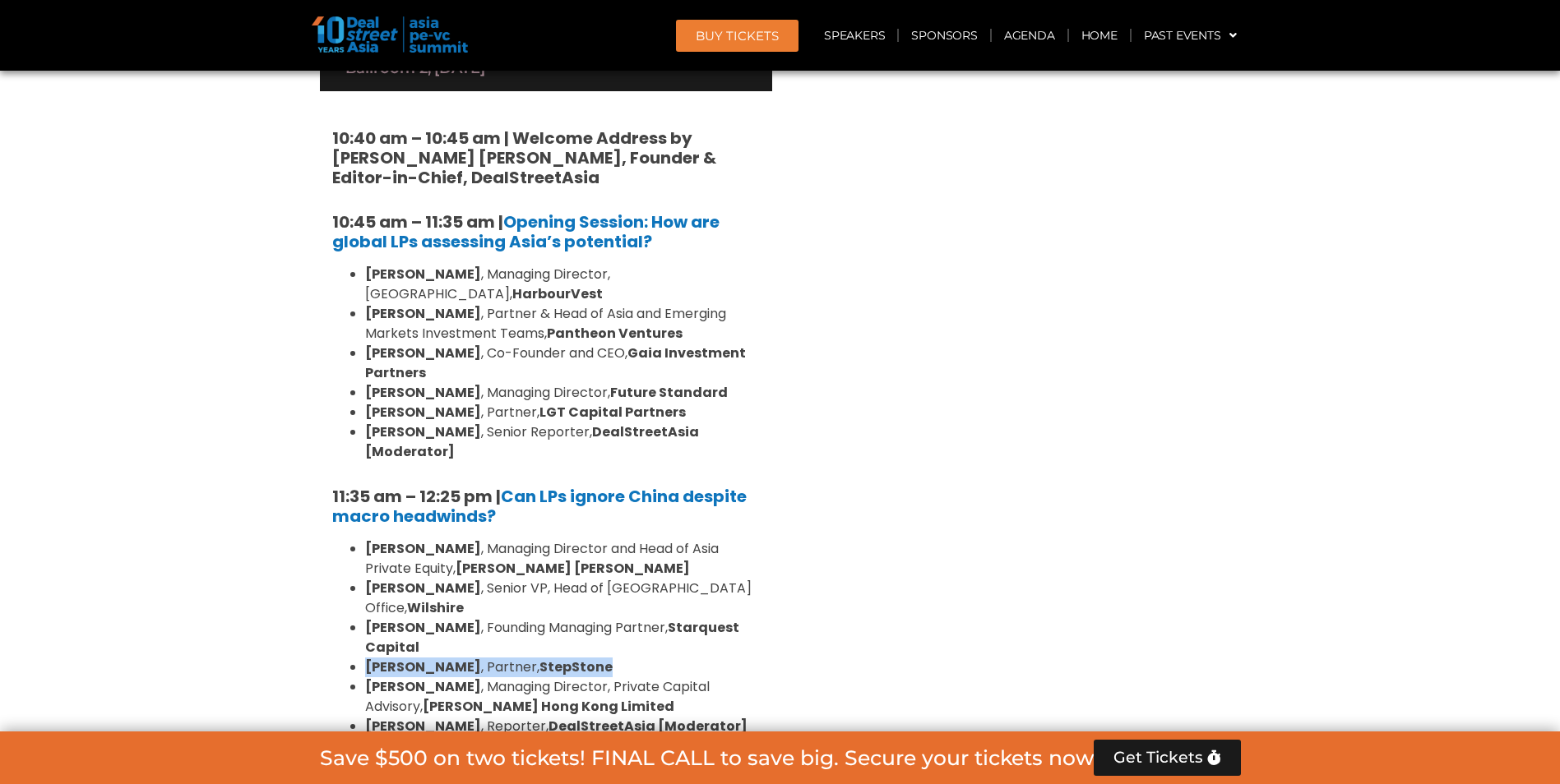
drag, startPoint x: 572, startPoint y: 306, endPoint x: 365, endPoint y: 317, distance: 207.3
click at [365, 658] on li "[PERSON_NAME] , Partner, StepStone" at bounding box center [562, 667] width 395 height 19
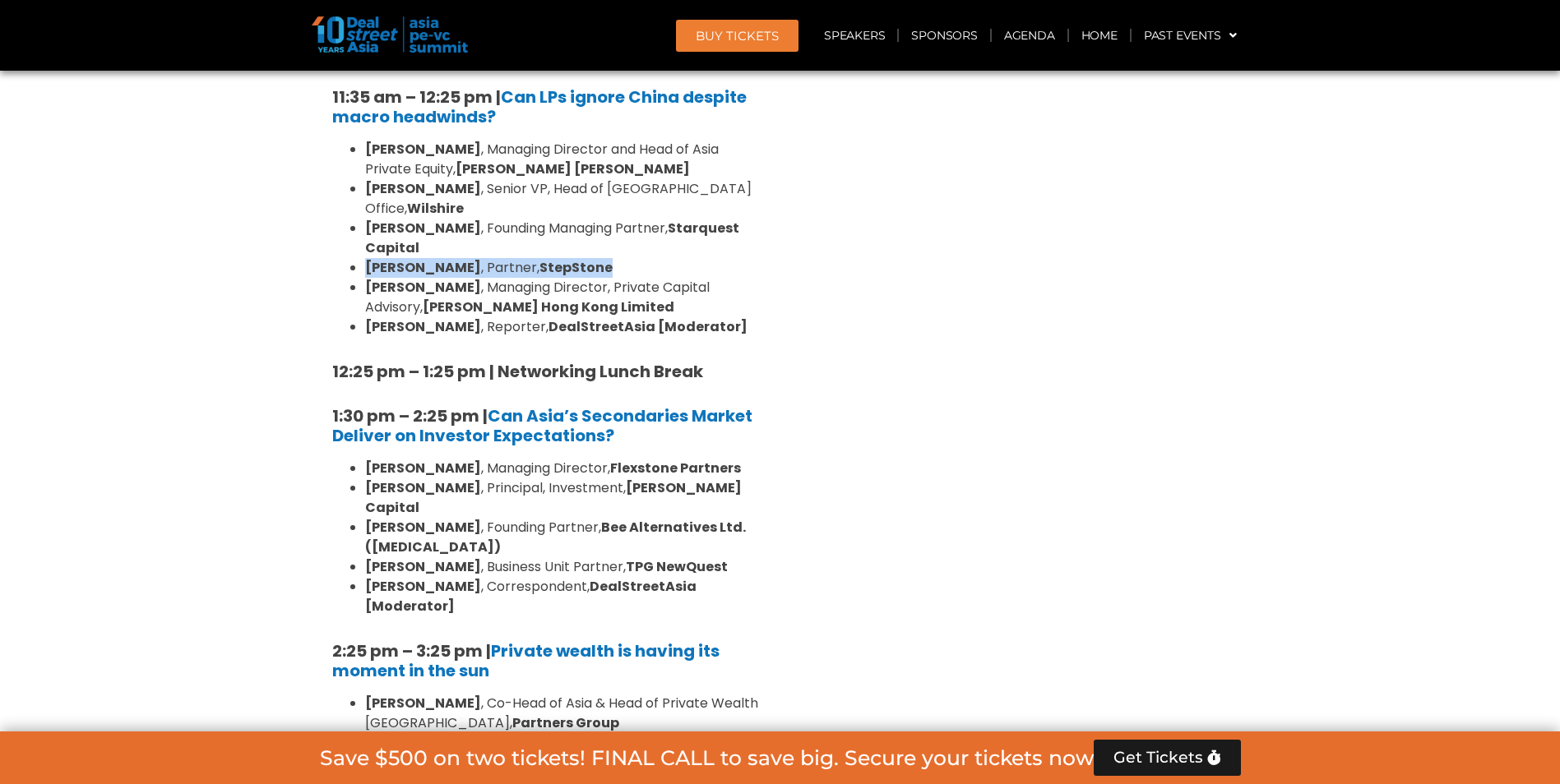
scroll to position [4231, 0]
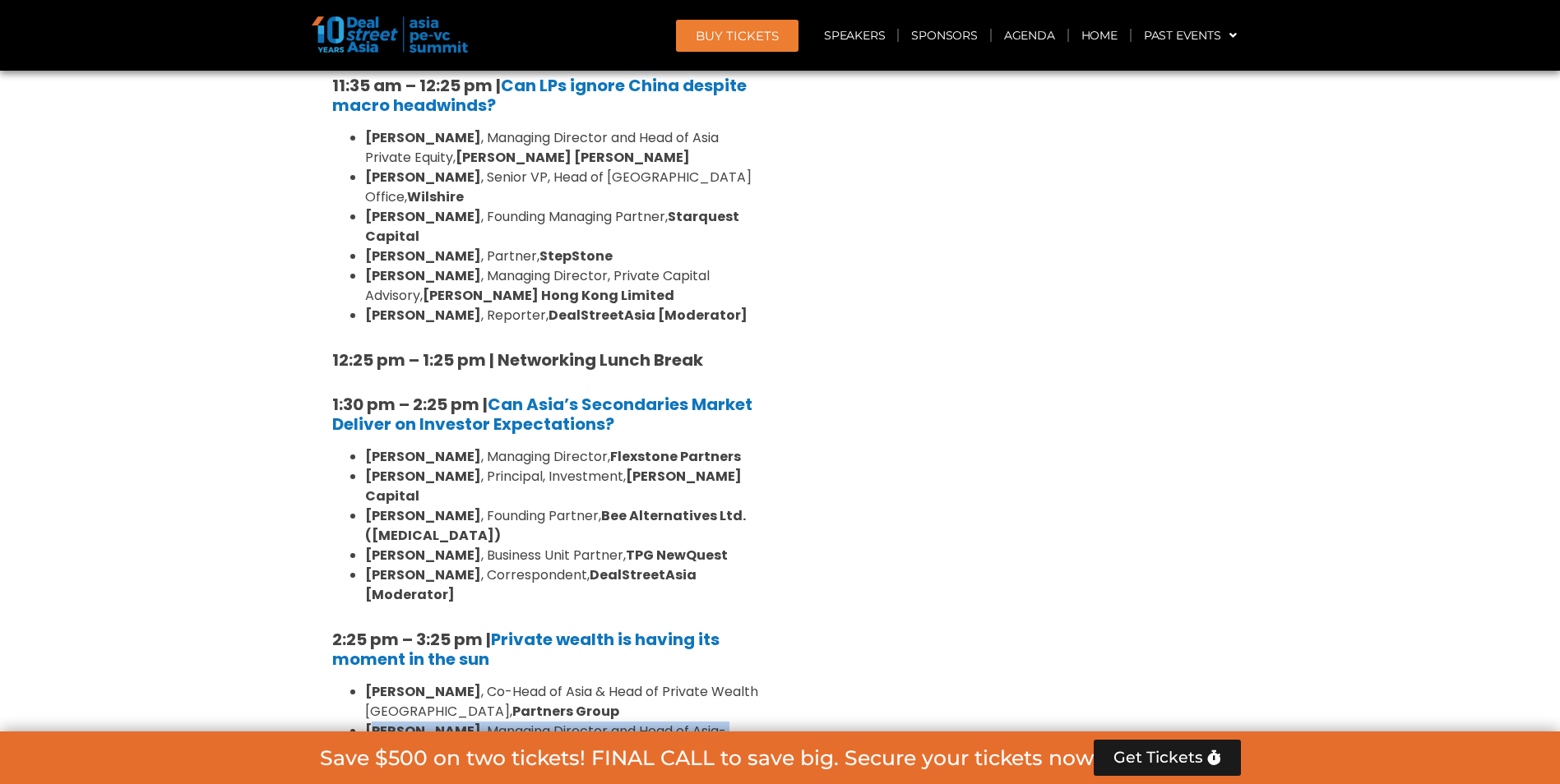
drag, startPoint x: 372, startPoint y: 306, endPoint x: 467, endPoint y: 340, distance: 100.9
click at [467, 721] on li "[PERSON_NAME] , Managing Director and Head of Asia-Pacific Private Wealth Clien…" at bounding box center [562, 751] width 395 height 59
drag, startPoint x: 467, startPoint y: 340, endPoint x: 681, endPoint y: 405, distance: 223.7
drag, startPoint x: 681, startPoint y: 405, endPoint x: 733, endPoint y: 468, distance: 81.7
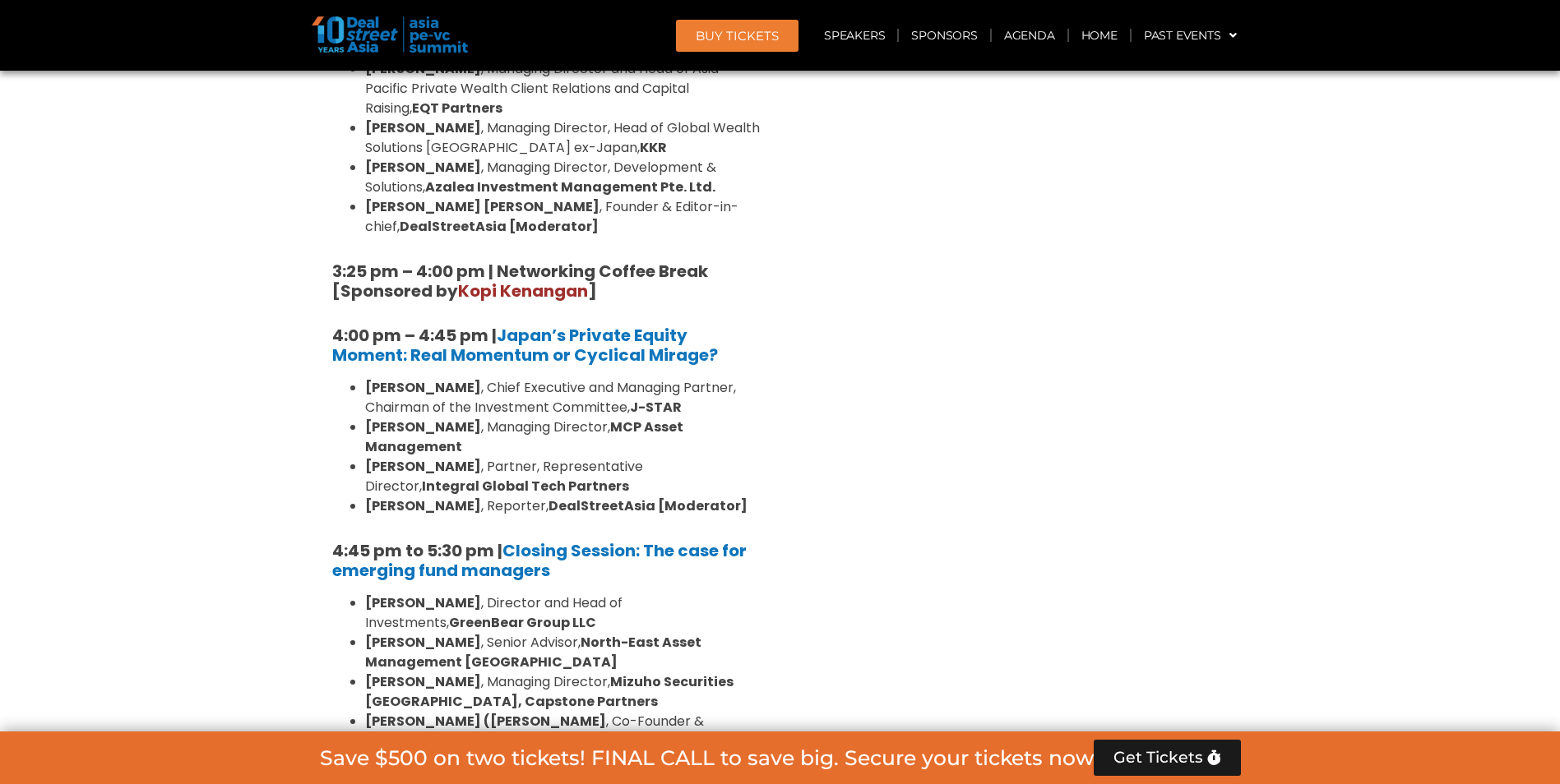
scroll to position [4889, 0]
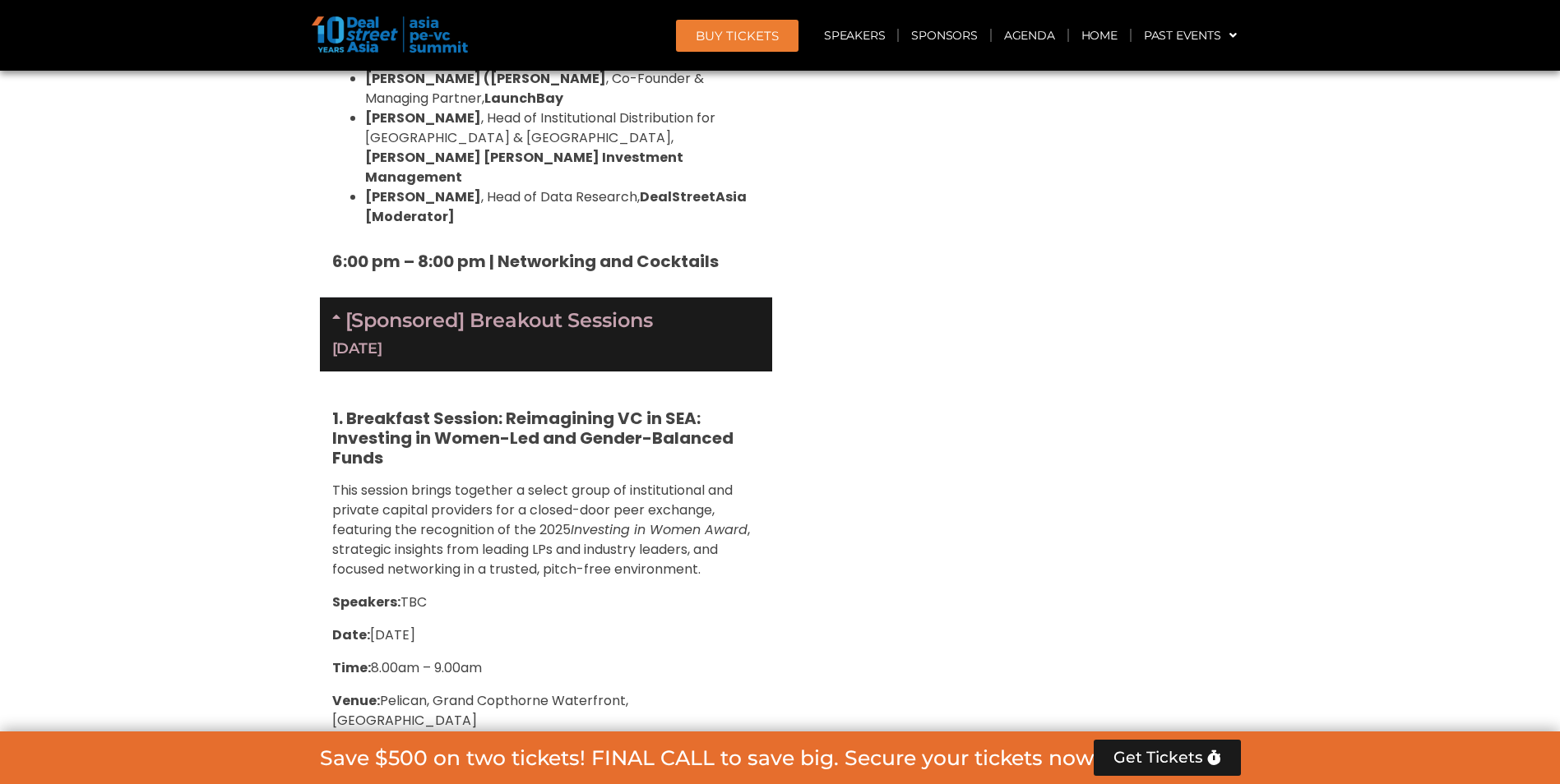
scroll to position [5217, 0]
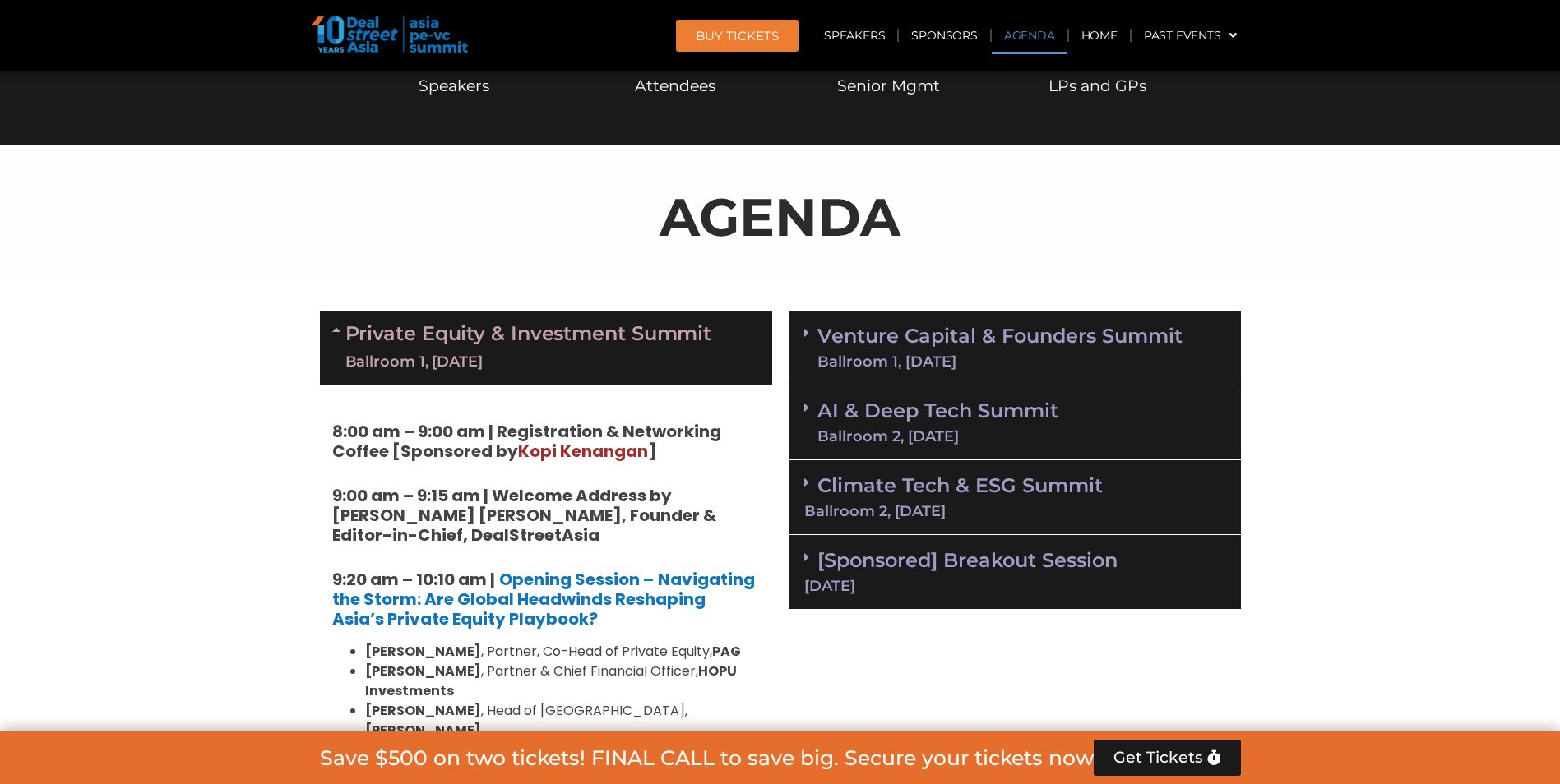
click at [814, 340] on span at bounding box center [811, 348] width 13 height 42
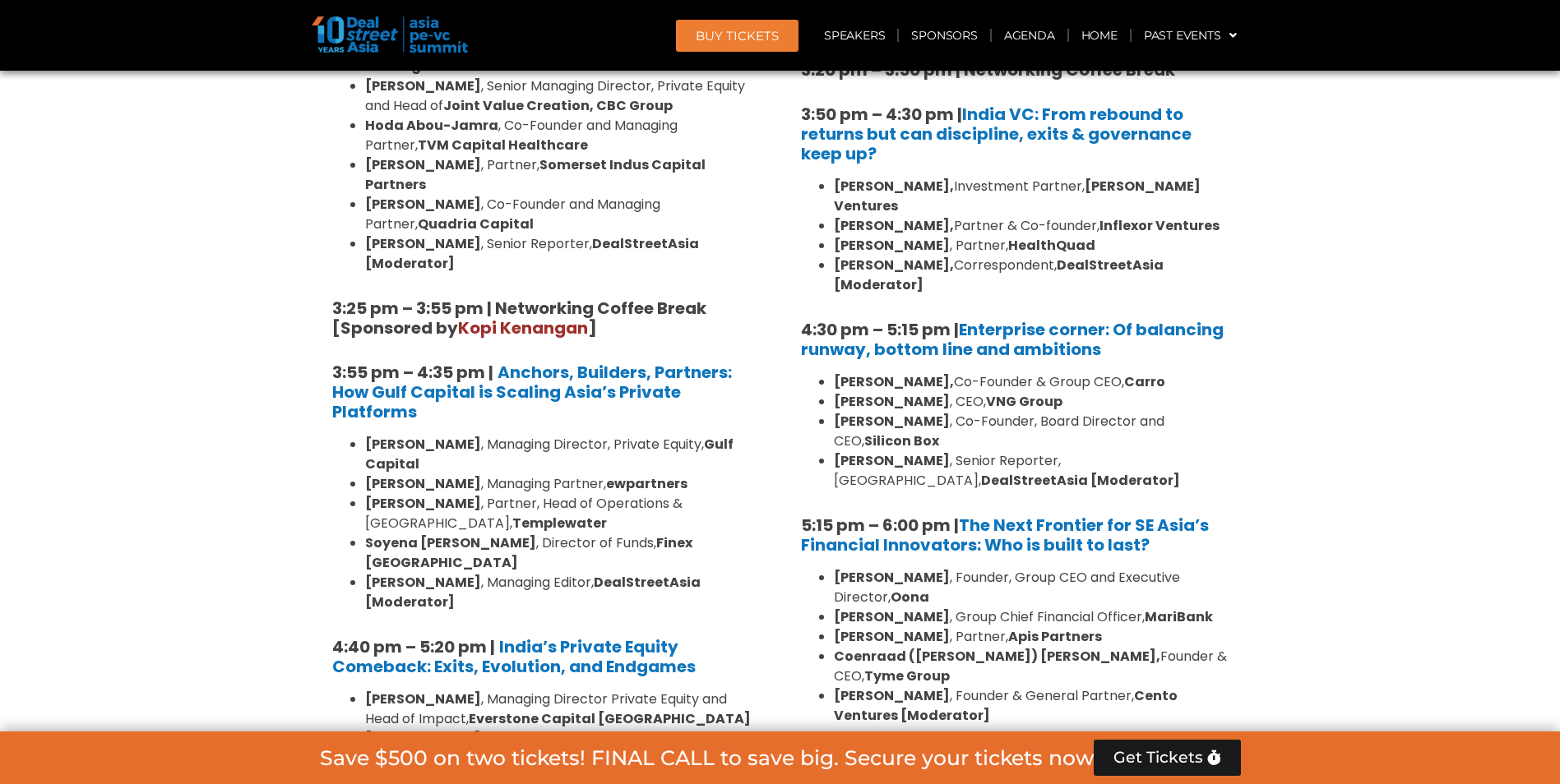
scroll to position [2998, 0]
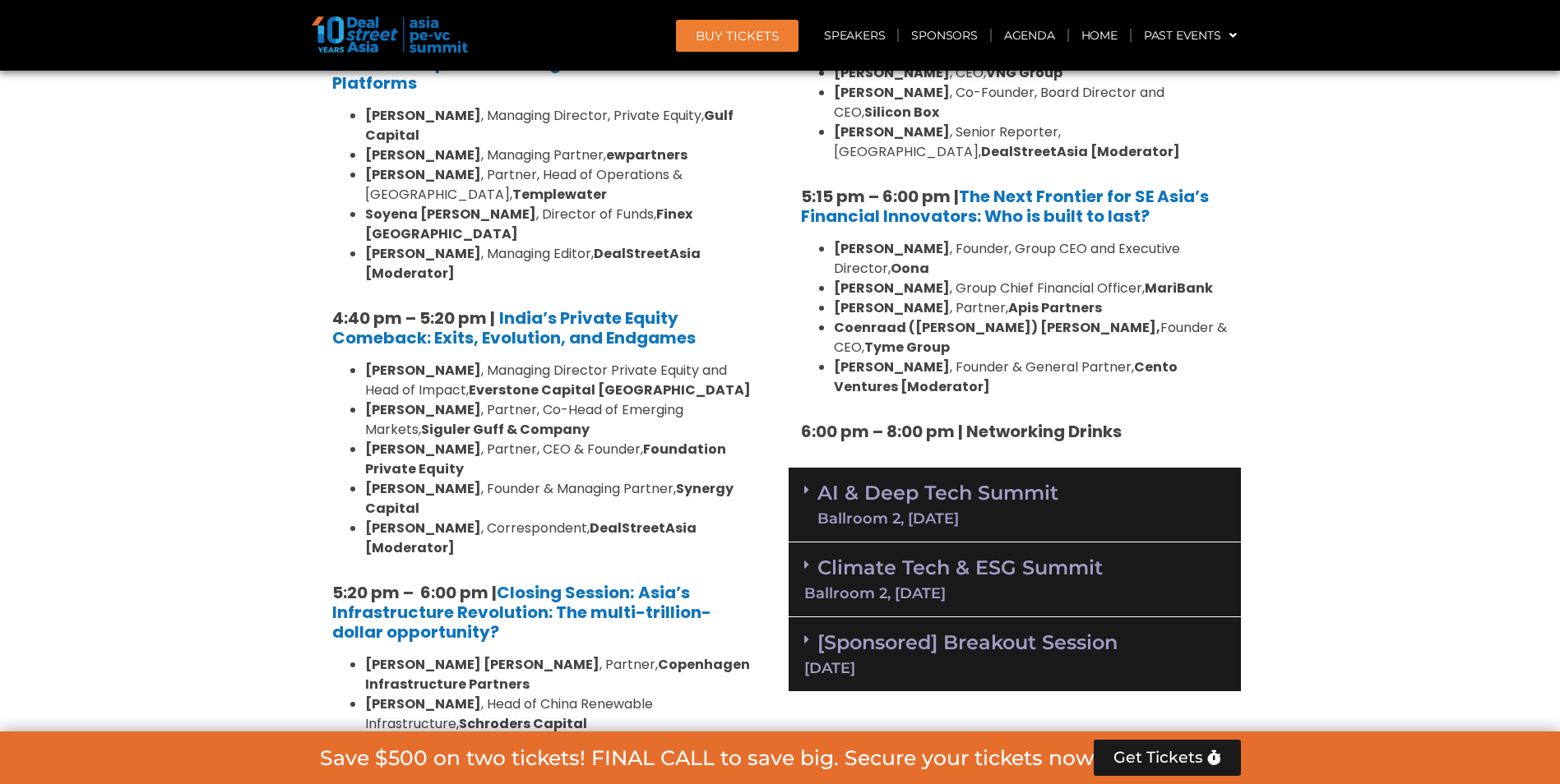
click at [798, 467] on div "AI & Deep Tech Summit Ballroom 2, [DATE]" at bounding box center [1014, 504] width 452 height 75
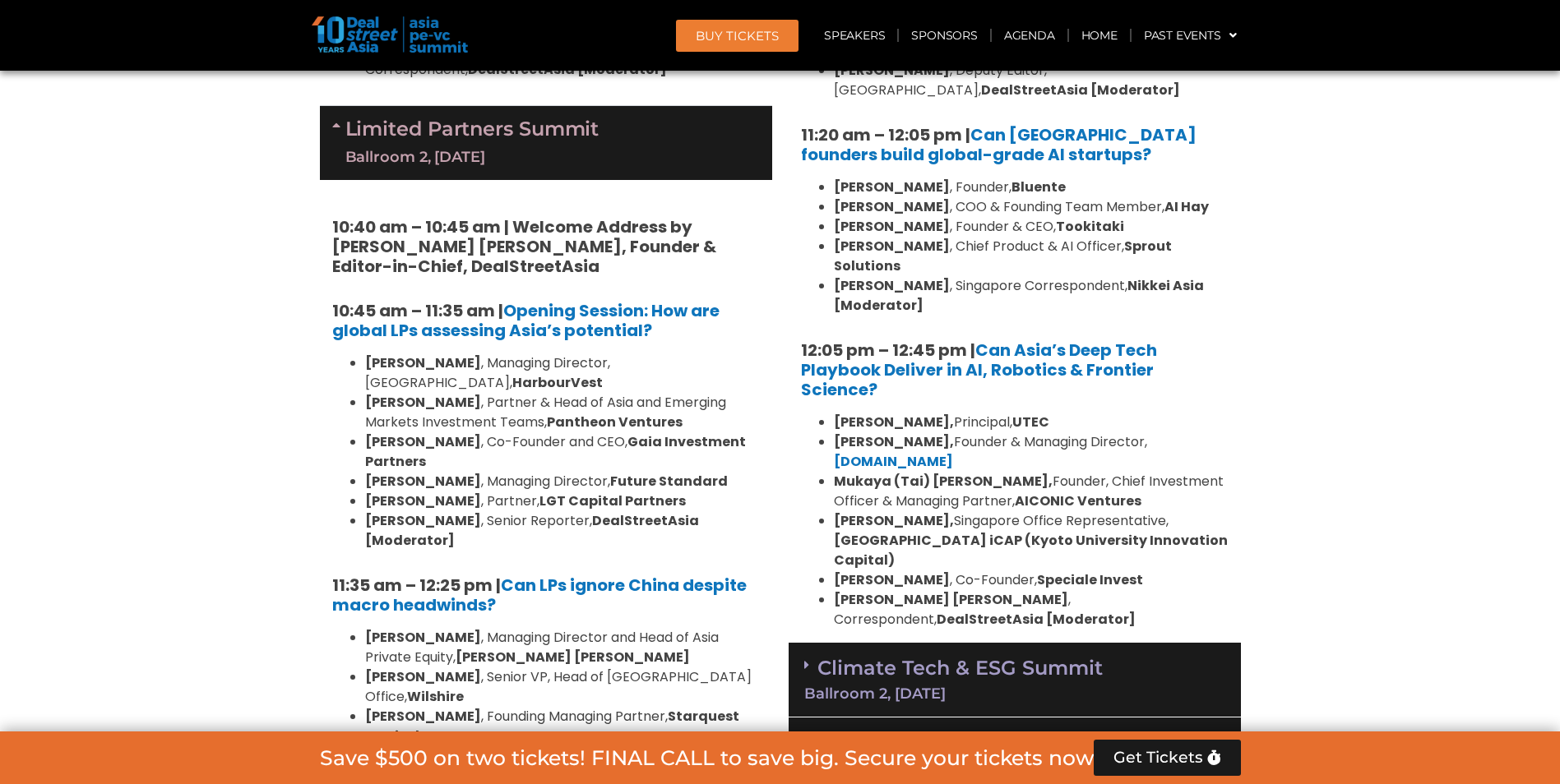
scroll to position [3738, 0]
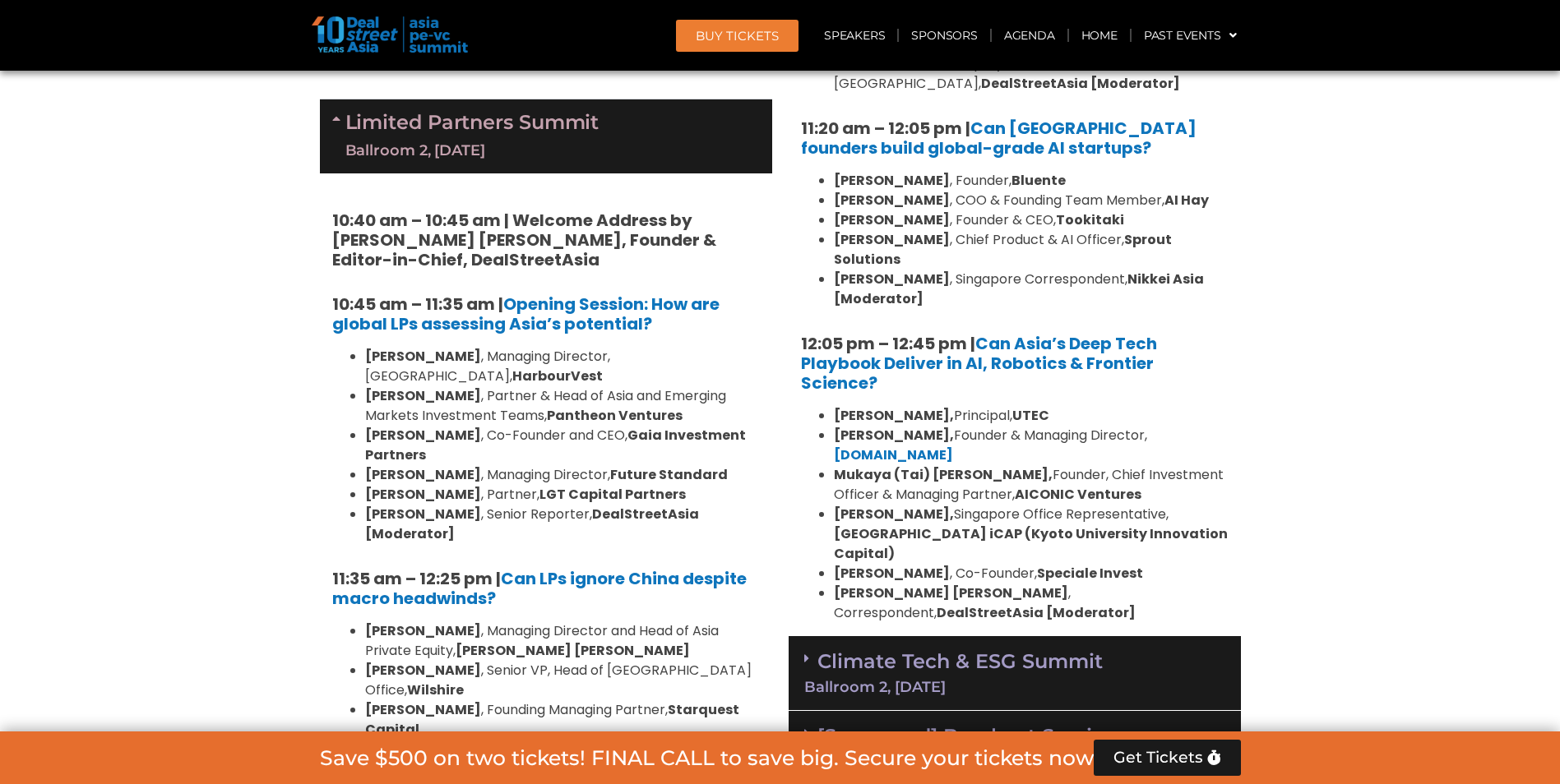
click at [807, 651] on icon at bounding box center [806, 658] width 5 height 13
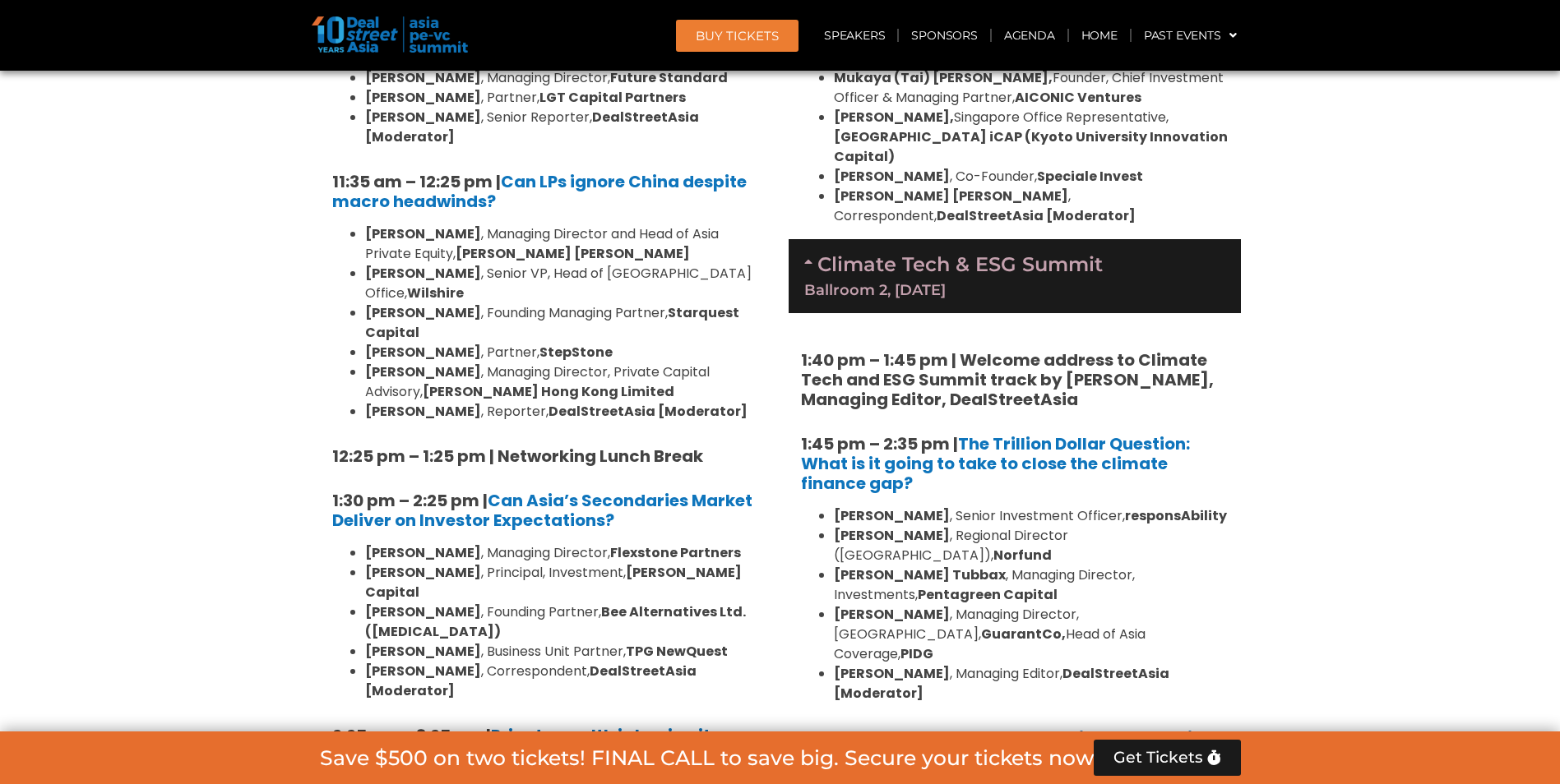
scroll to position [4149, 0]
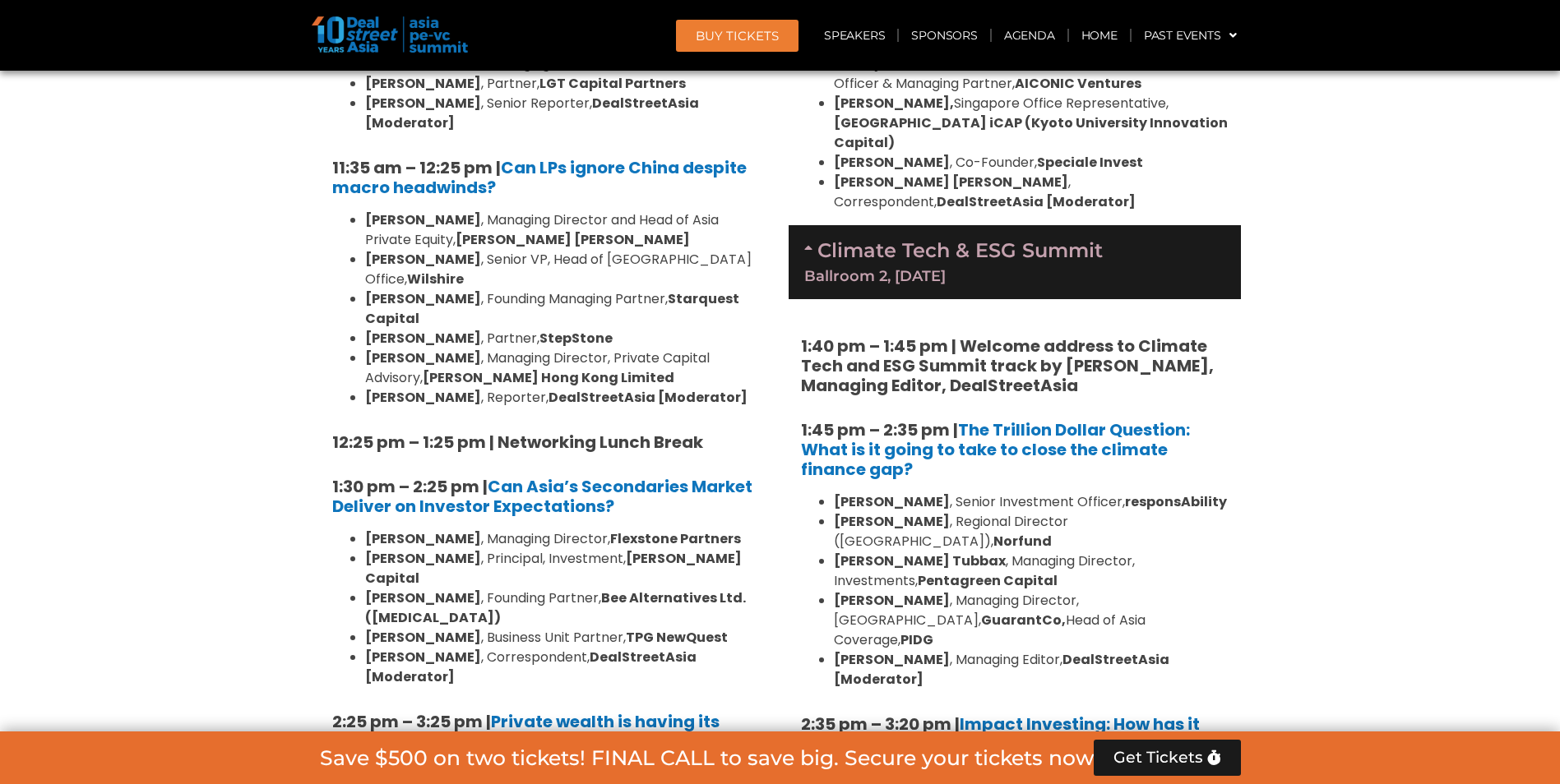
drag, startPoint x: 831, startPoint y: 343, endPoint x: 962, endPoint y: 349, distance: 131.1
click at [962, 492] on ul "[PERSON_NAME] , Senior Investment Officer, responsAbility [PERSON_NAME] , Regio…" at bounding box center [1014, 591] width 428 height 197
copy b "[PERSON_NAME]"
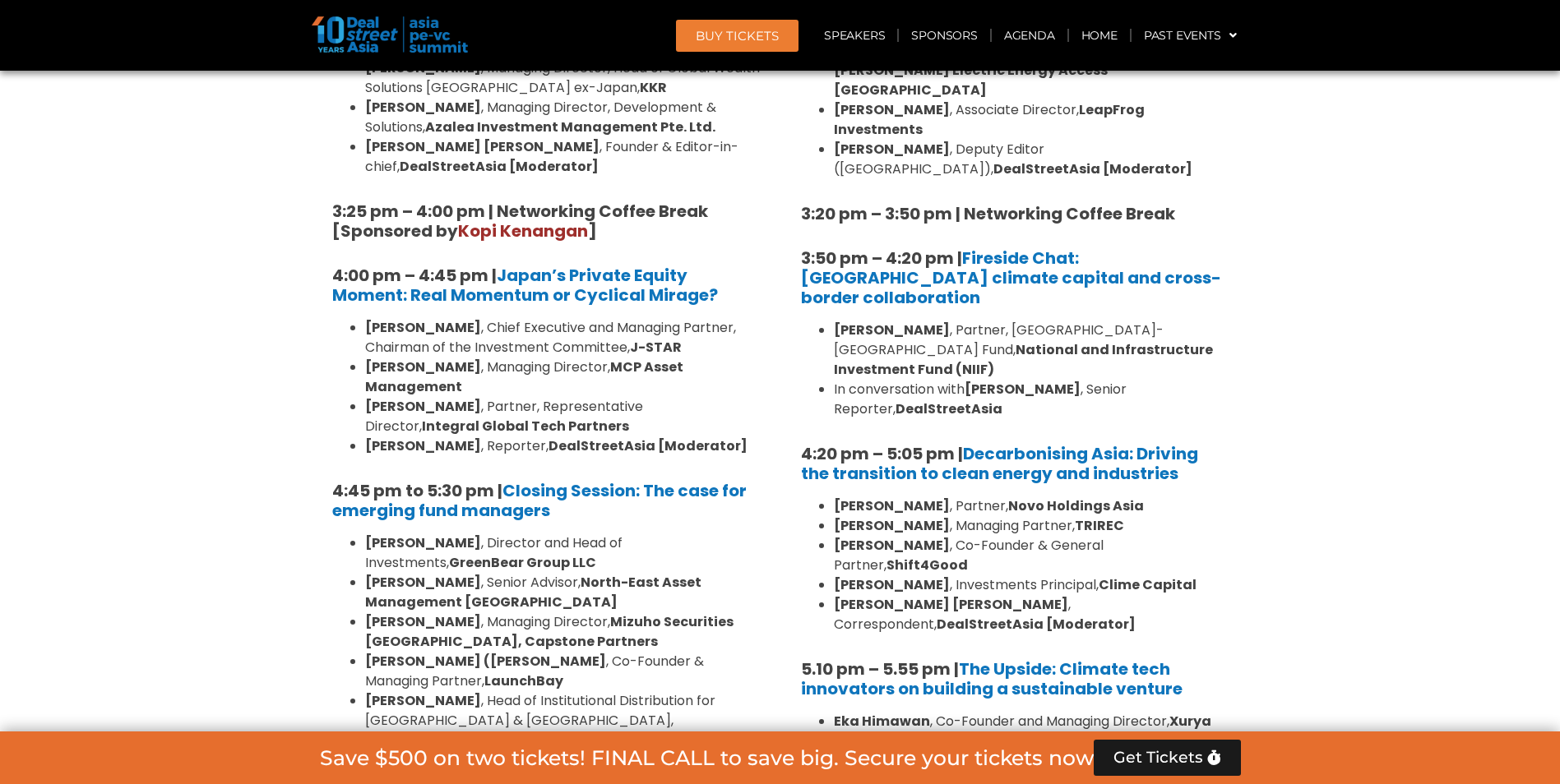
scroll to position [5054, 0]
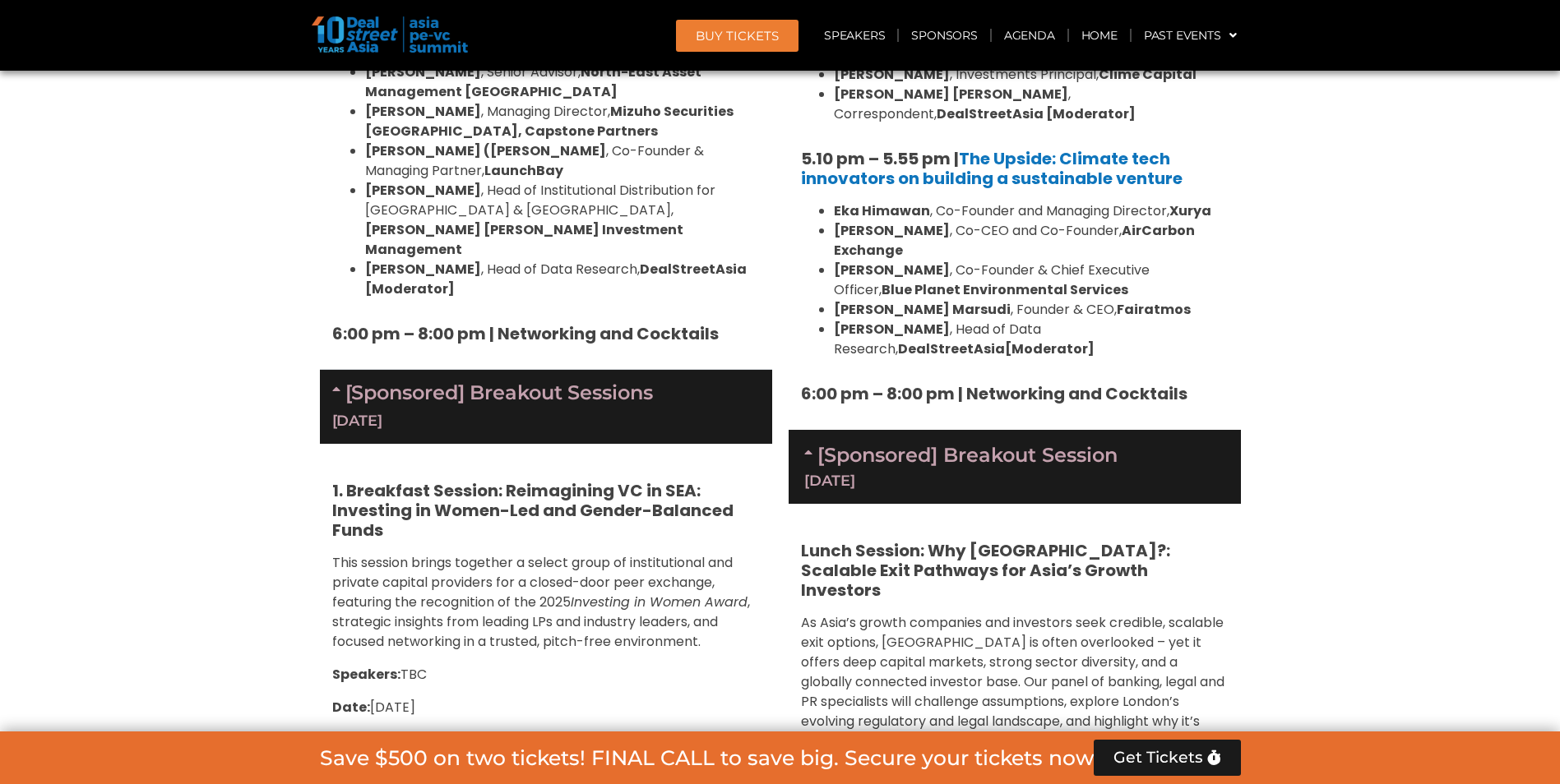
scroll to position [5875, 0]
